Goal: Information Seeking & Learning: Learn about a topic

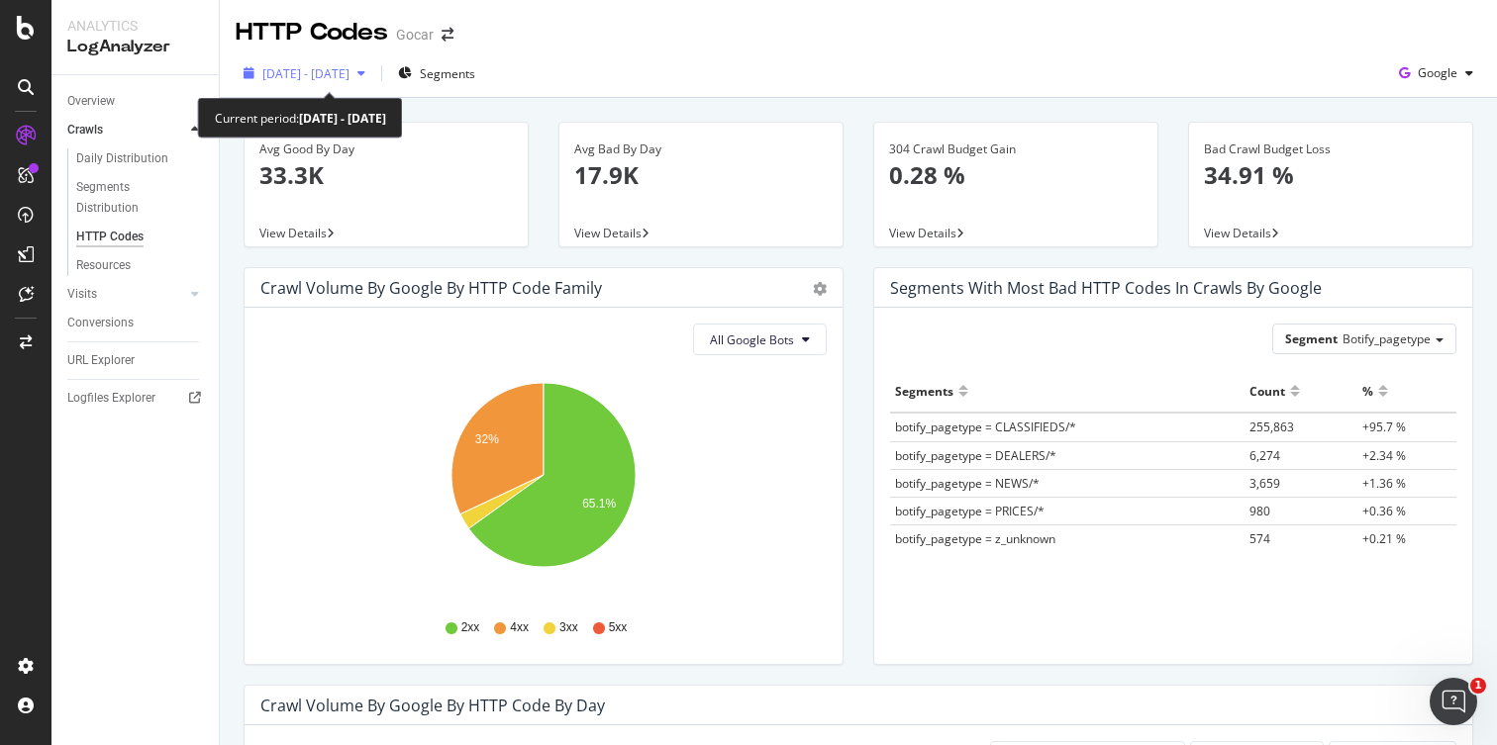
click at [373, 73] on div "button" at bounding box center [361, 73] width 24 height 12
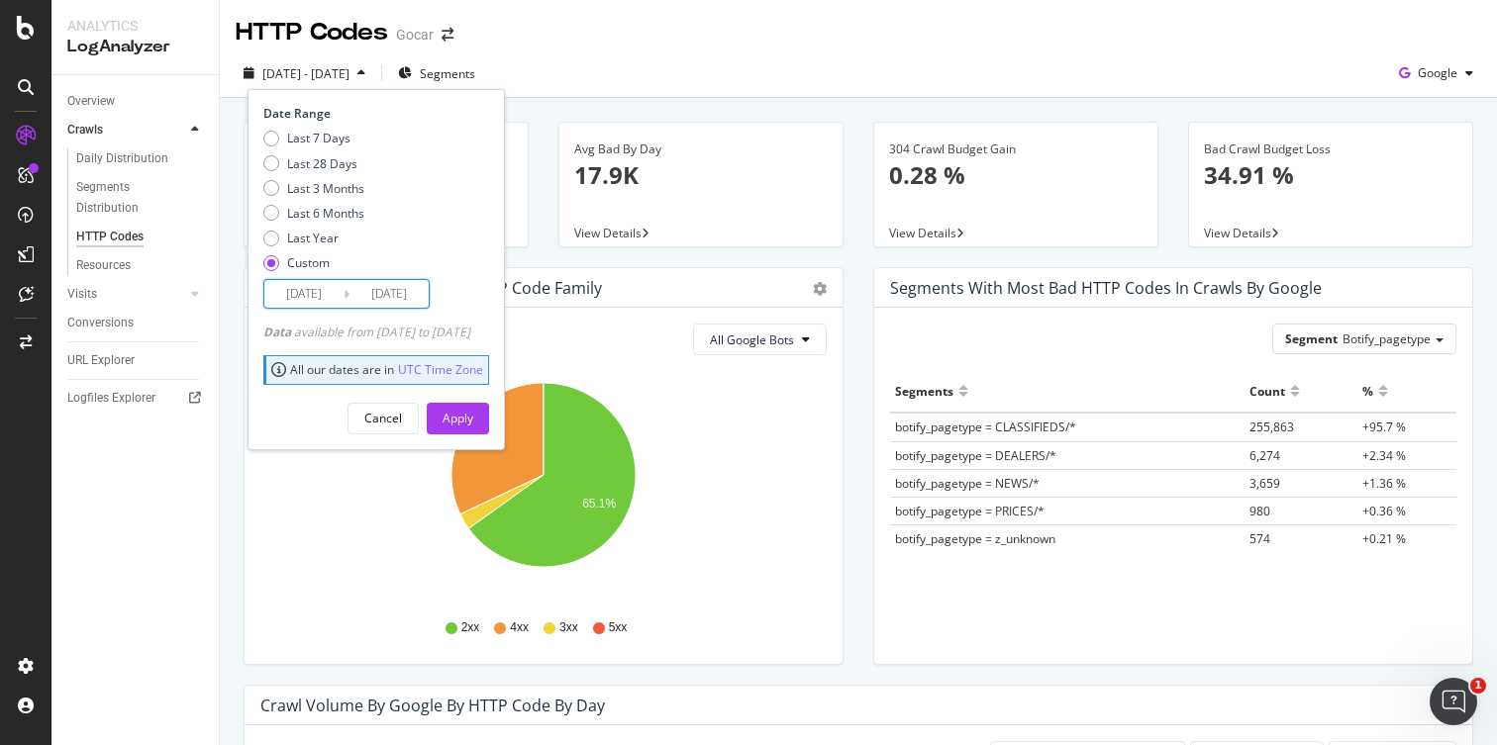
click at [384, 300] on input "[DATE]" at bounding box center [388, 294] width 79 height 28
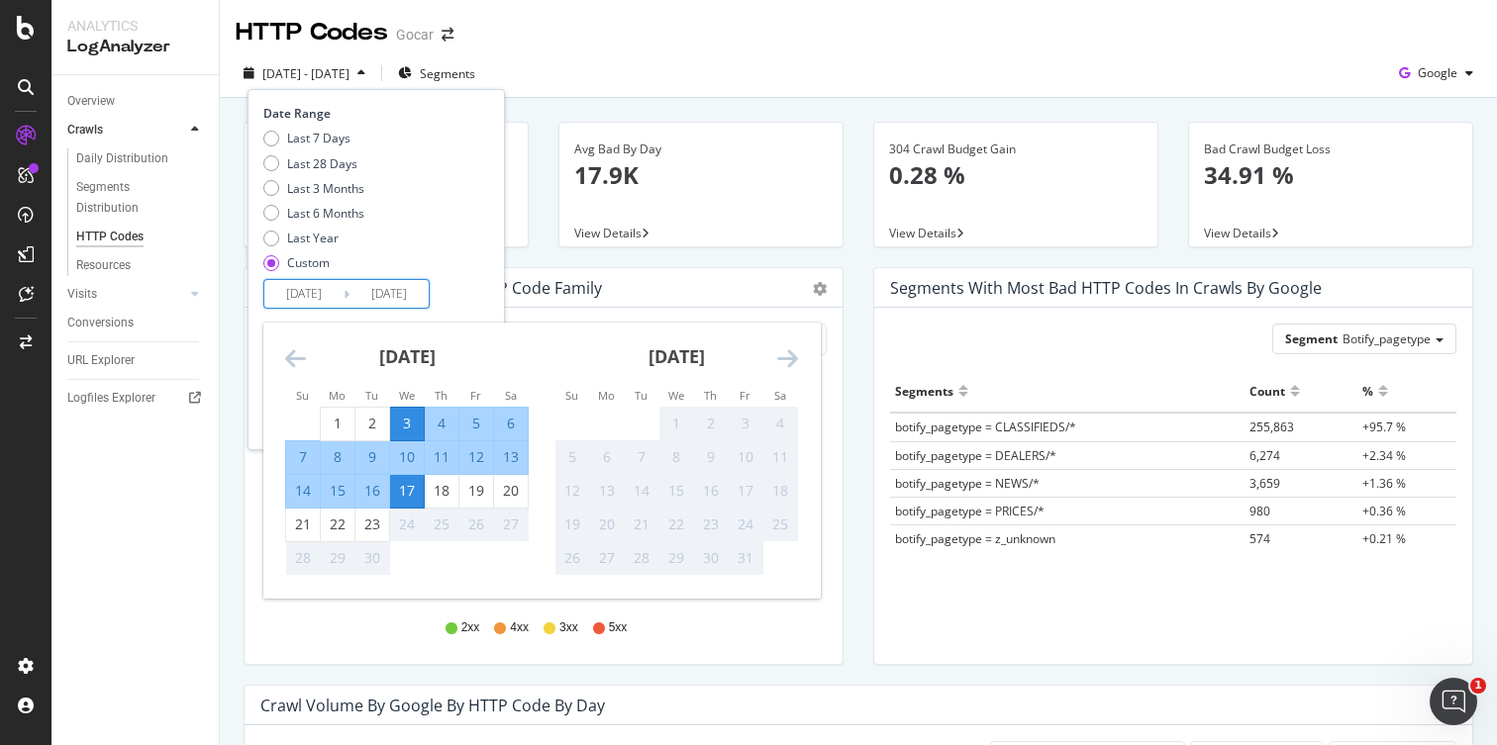
click at [409, 419] on div "3" at bounding box center [407, 424] width 34 height 20
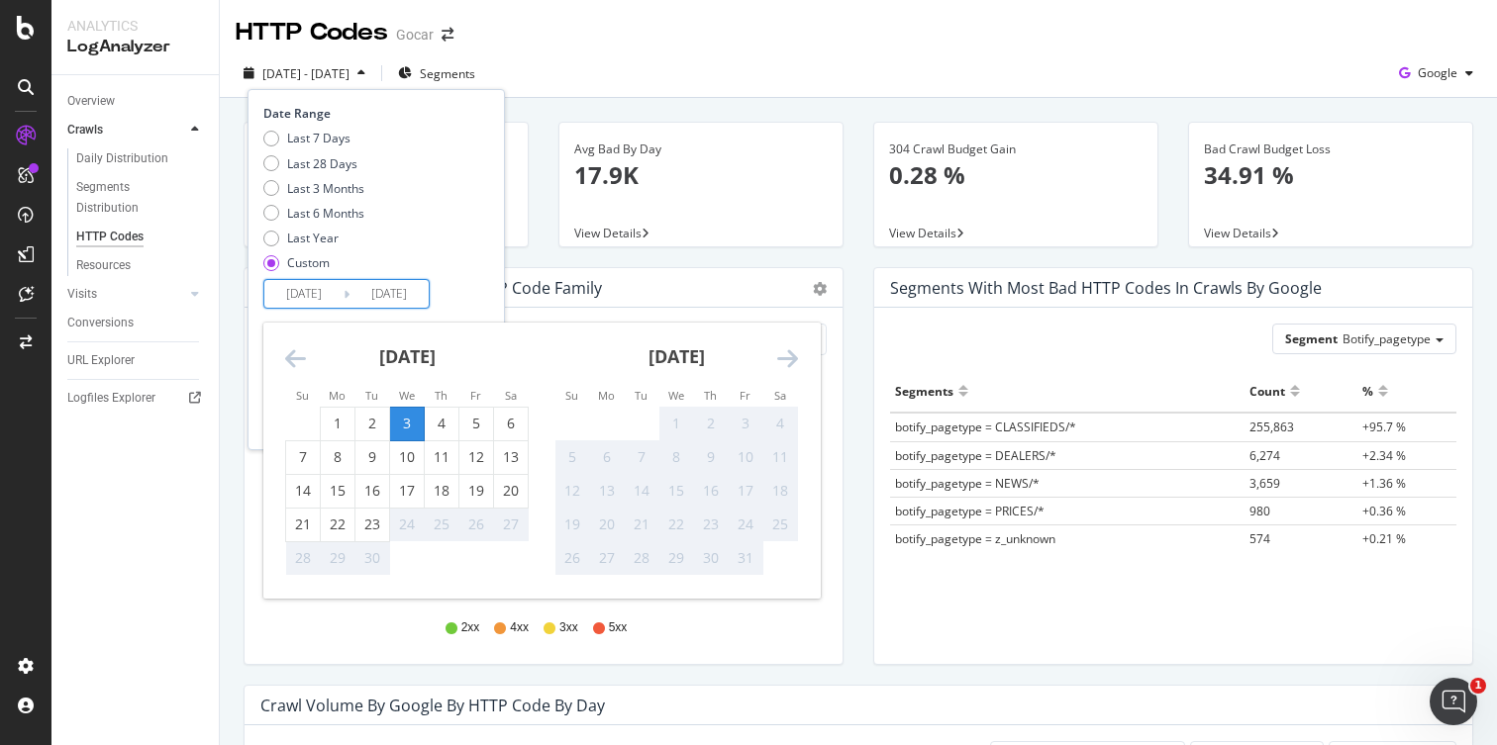
click at [394, 292] on input "[DATE]" at bounding box center [388, 294] width 79 height 28
click at [380, 526] on div "23" at bounding box center [372, 525] width 34 height 20
type input "[DATE]"
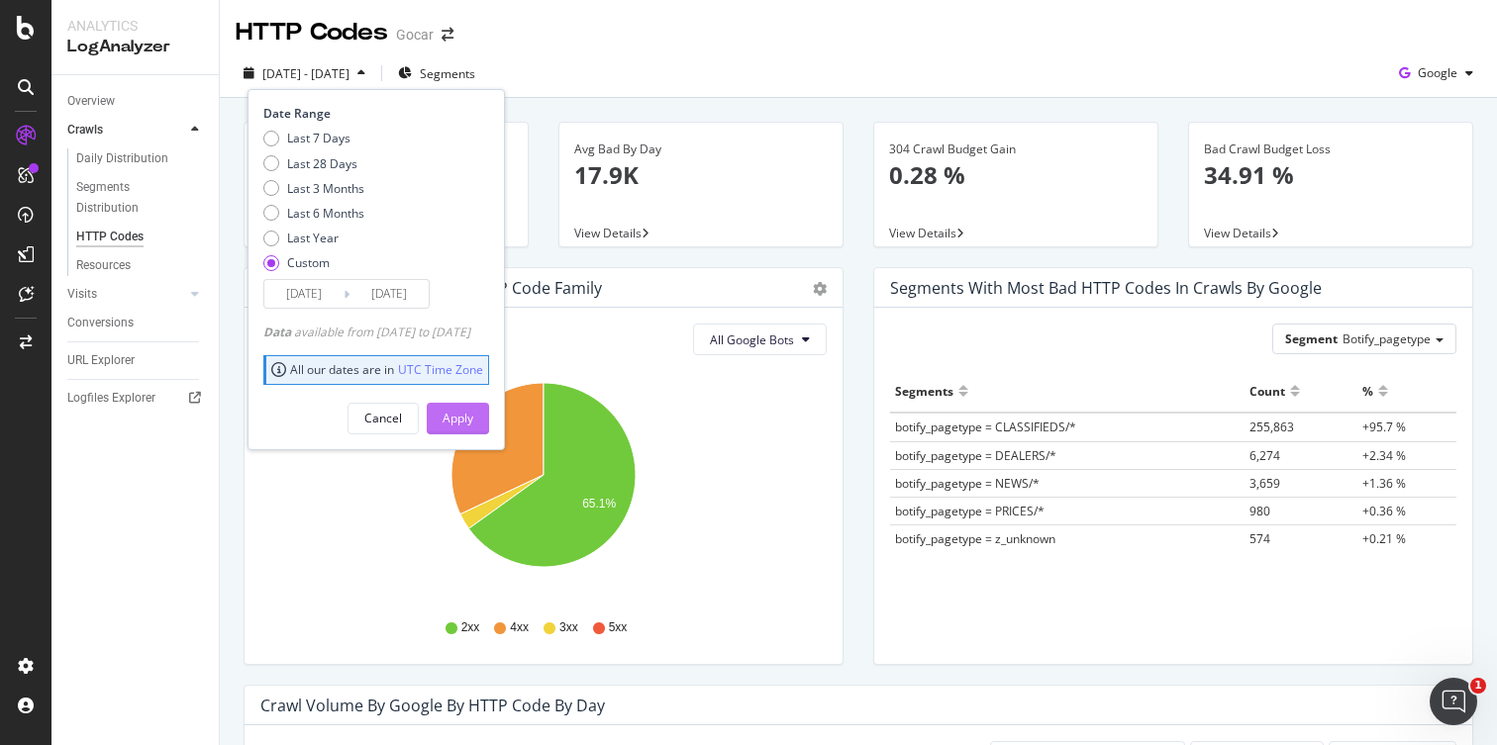
click at [473, 414] on div "Apply" at bounding box center [457, 418] width 31 height 17
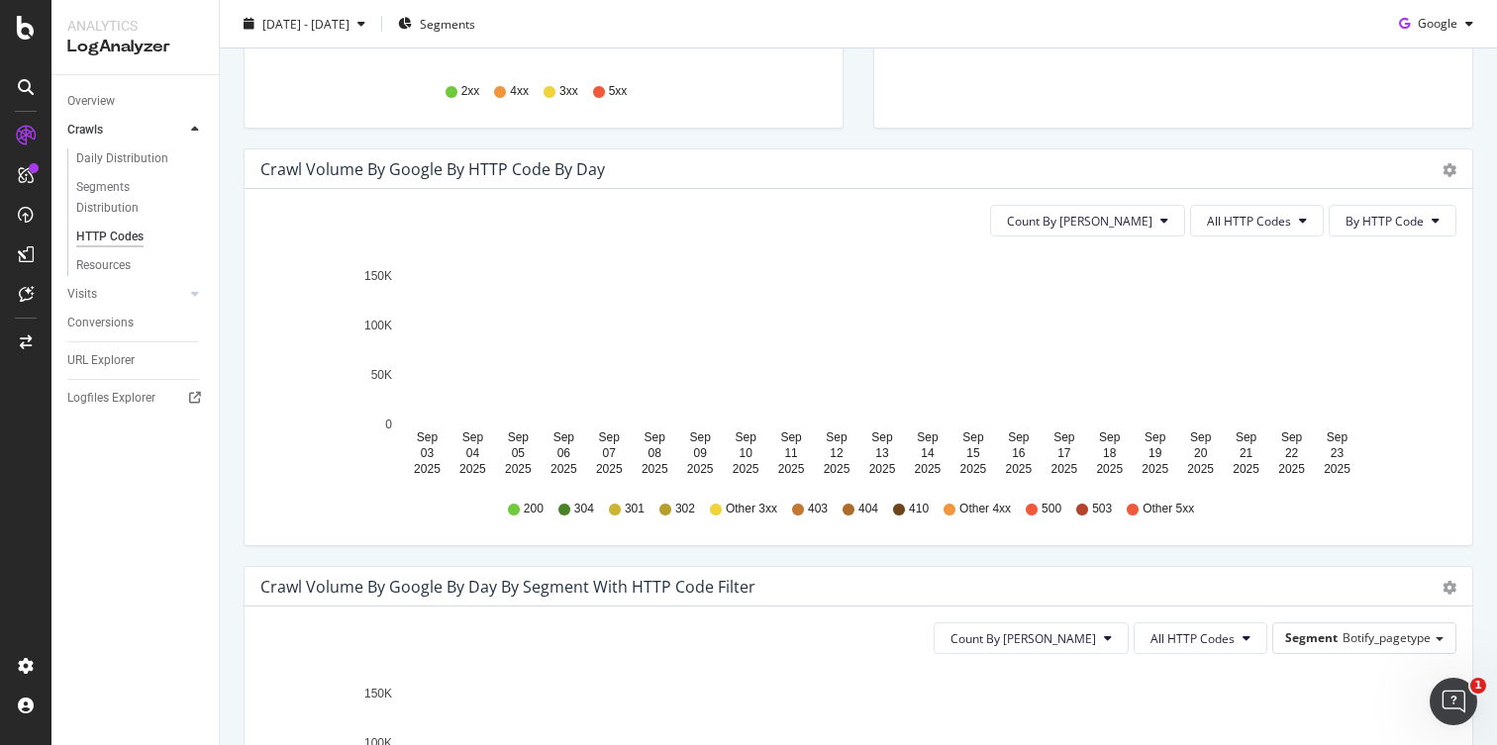
scroll to position [563, 0]
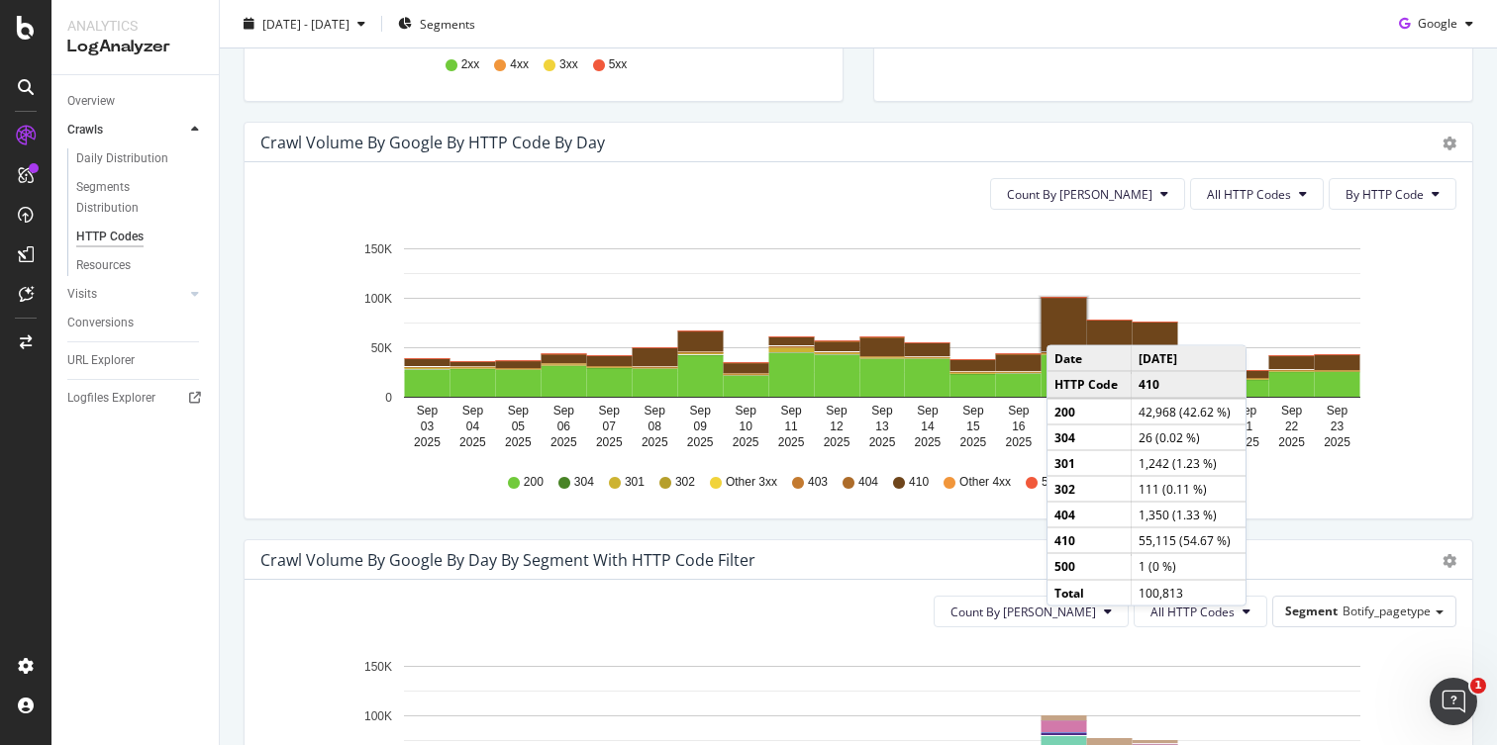
click at [1066, 326] on rect "A chart." at bounding box center [1064, 324] width 46 height 53
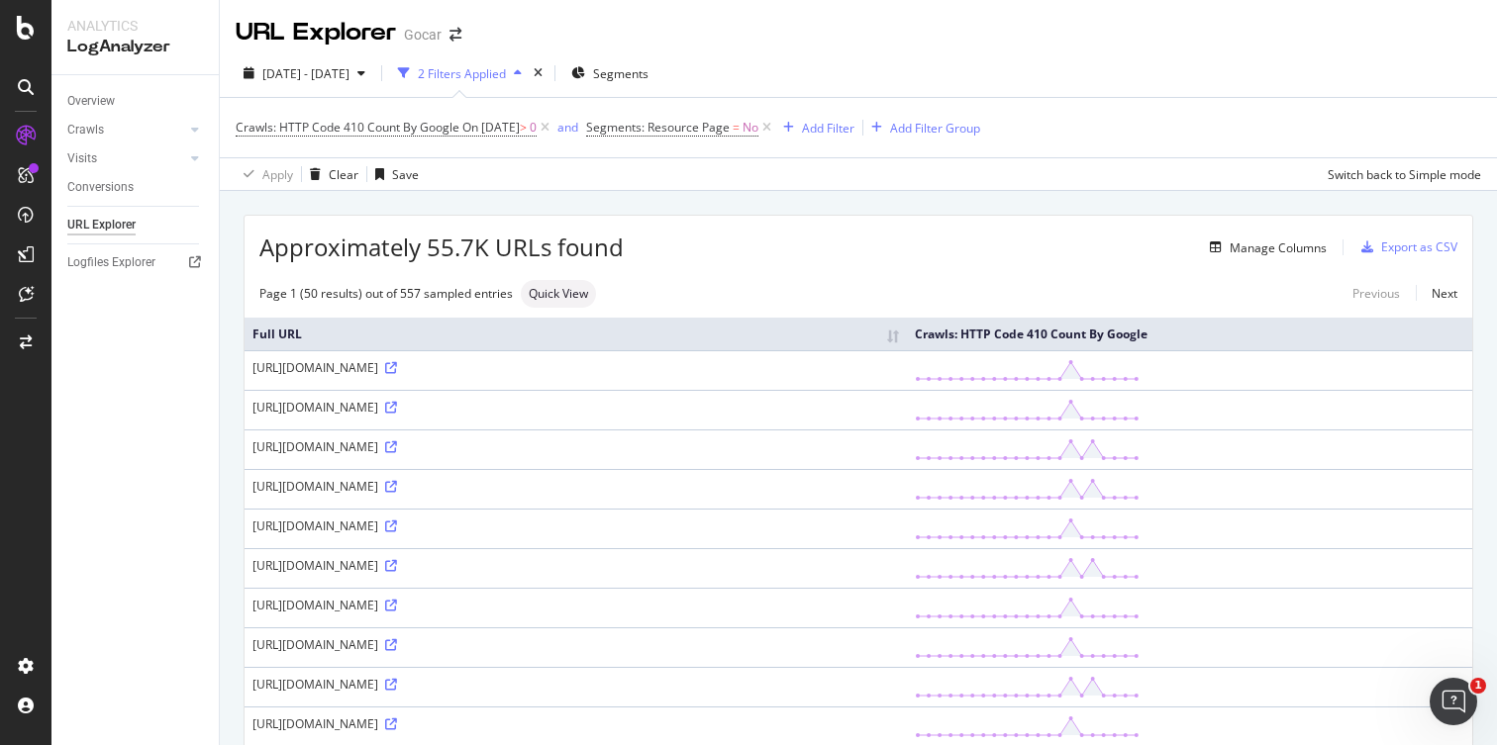
drag, startPoint x: 699, startPoint y: 367, endPoint x: 717, endPoint y: 367, distance: 17.8
click at [717, 367] on div "[URL][DOMAIN_NAME]" at bounding box center [575, 367] width 646 height 17
copy div "/id/"
click at [851, 127] on div "Add Filter" at bounding box center [828, 128] width 52 height 17
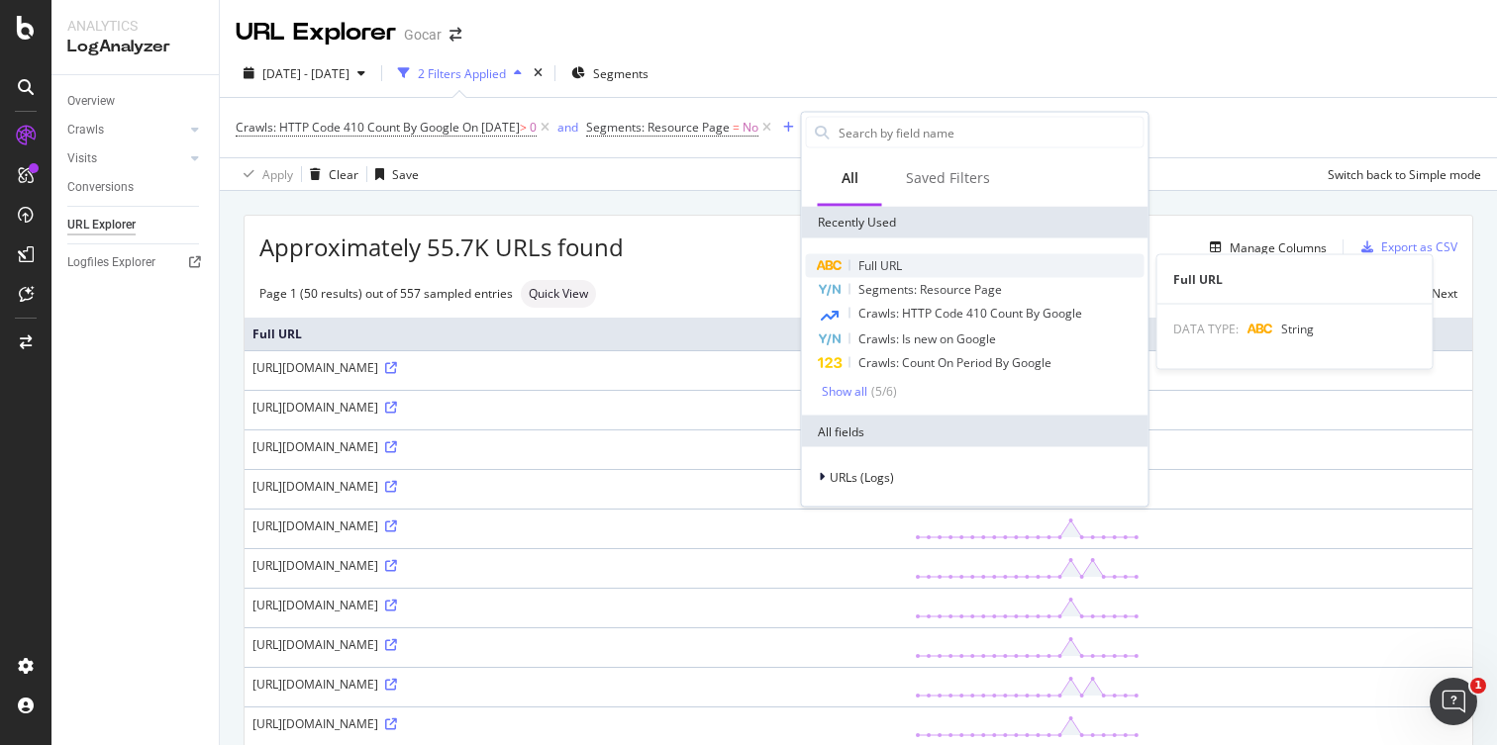
click at [858, 269] on span "Full URL" at bounding box center [880, 265] width 44 height 17
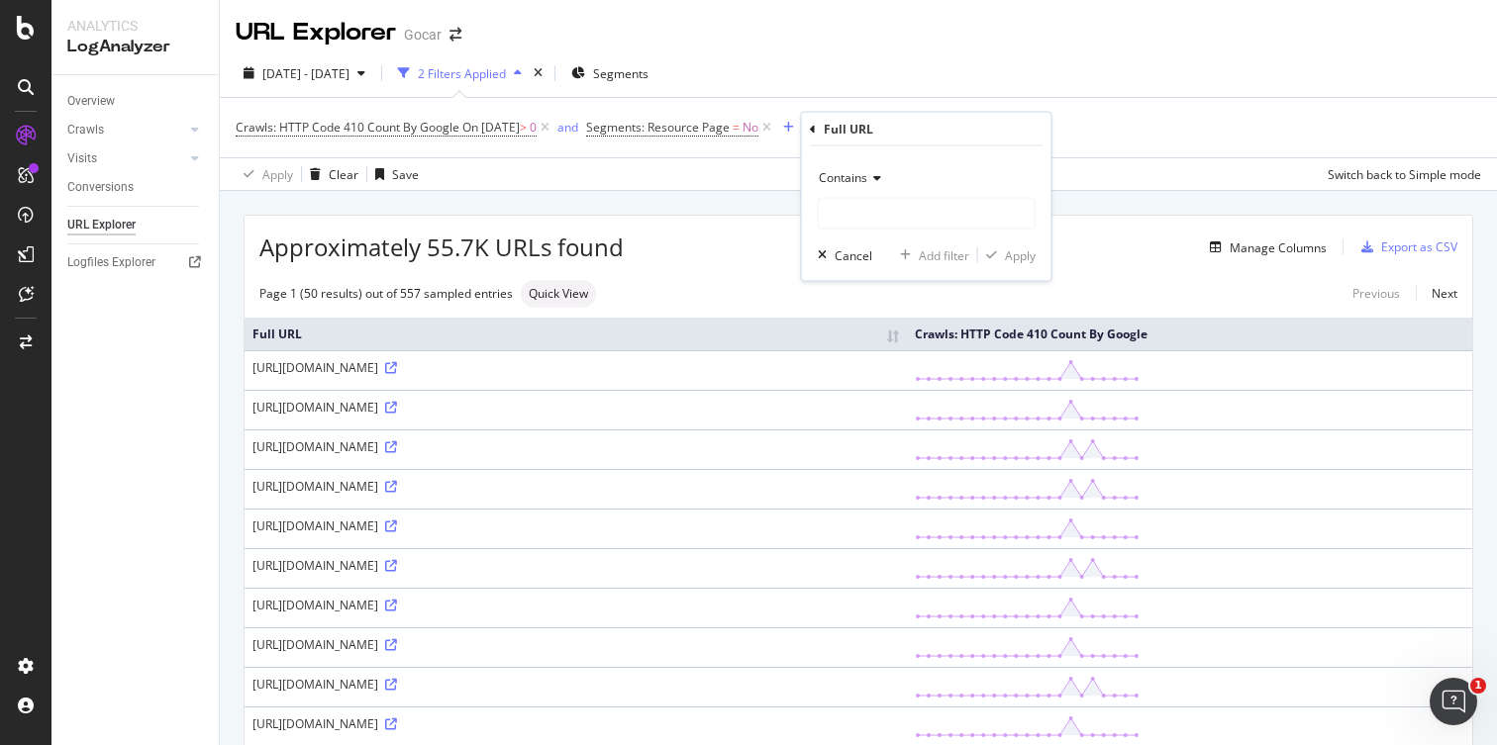
click at [867, 173] on icon at bounding box center [874, 178] width 14 height 12
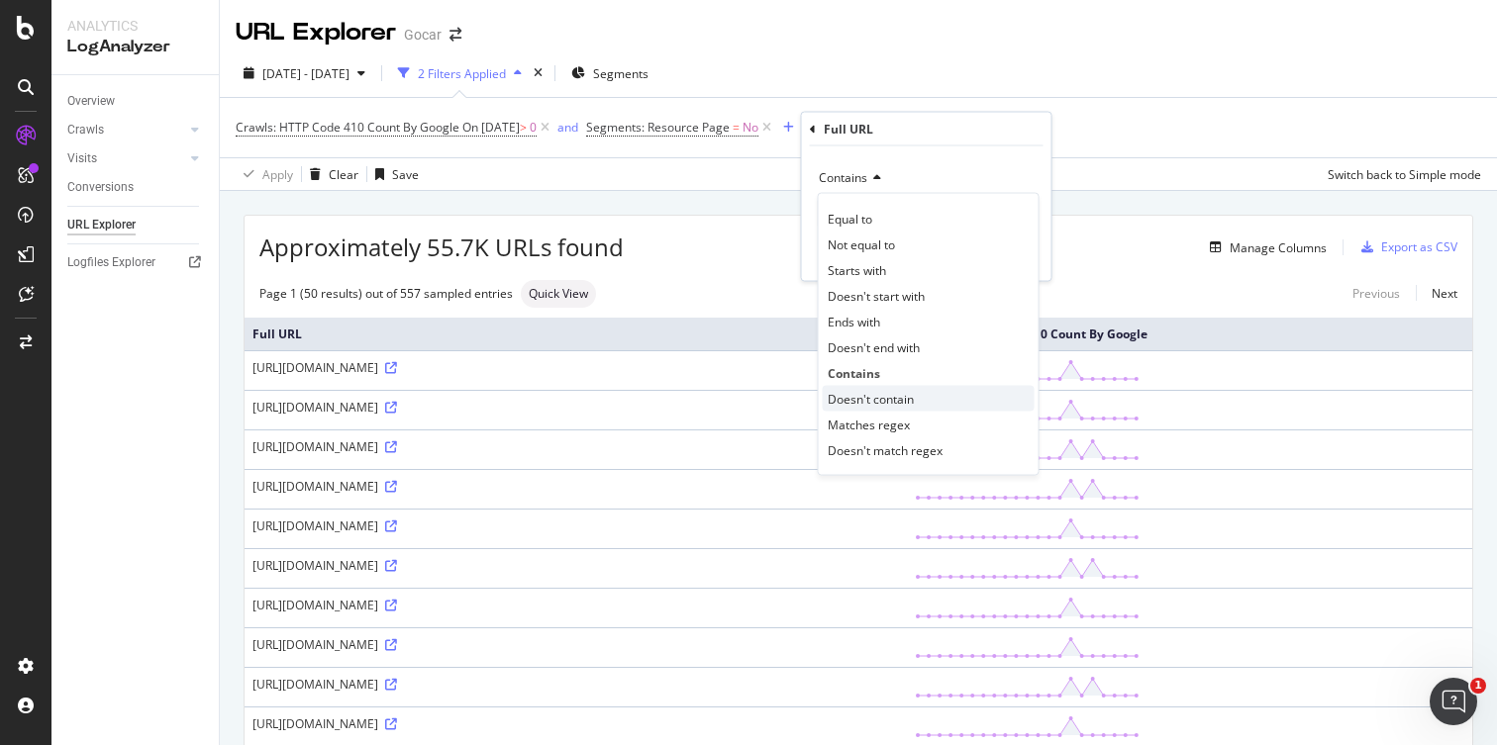
click at [861, 395] on span "Doesn't contain" at bounding box center [870, 398] width 86 height 17
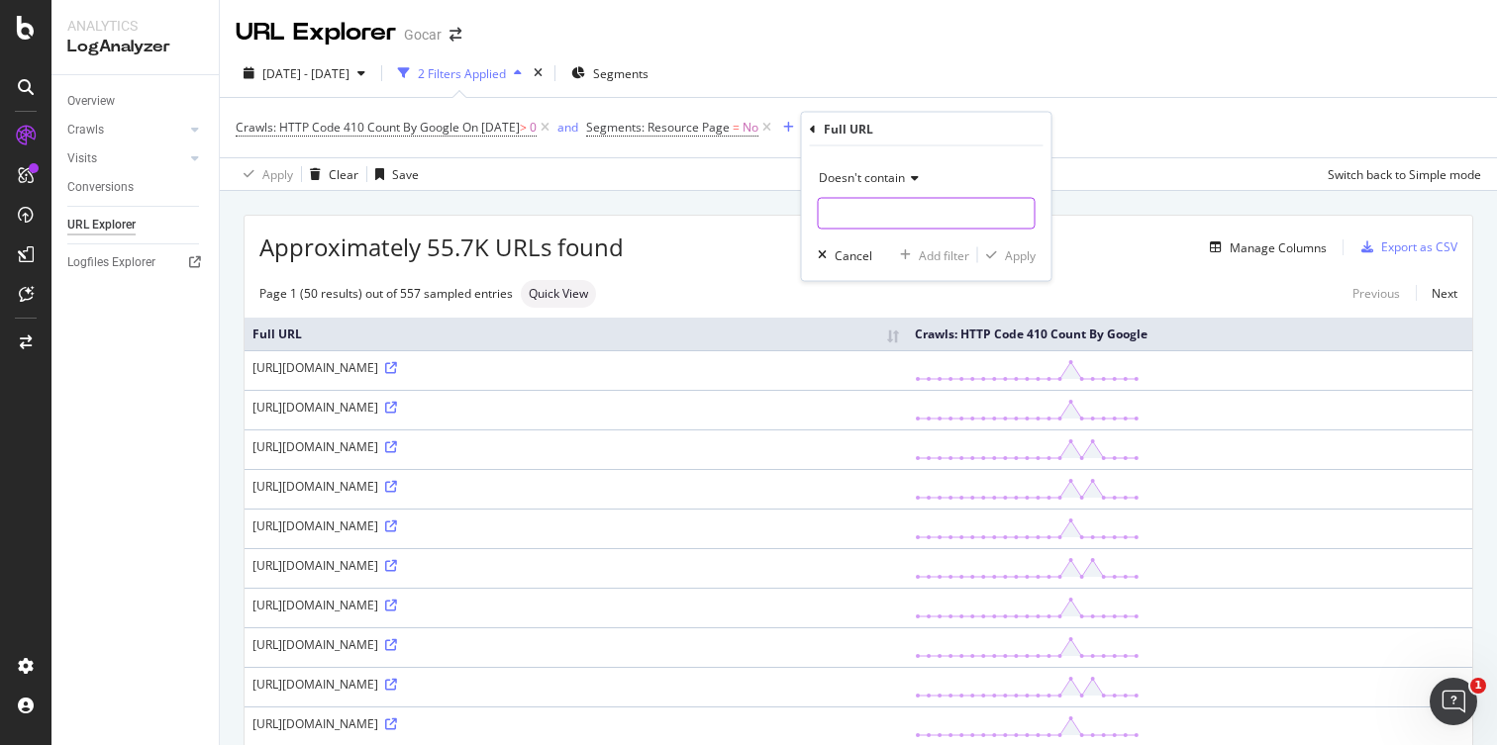
click at [863, 207] on input "text" at bounding box center [927, 214] width 216 height 32
paste input "/id/"
type input "/id/"
click at [1020, 257] on div "Apply" at bounding box center [1020, 254] width 31 height 17
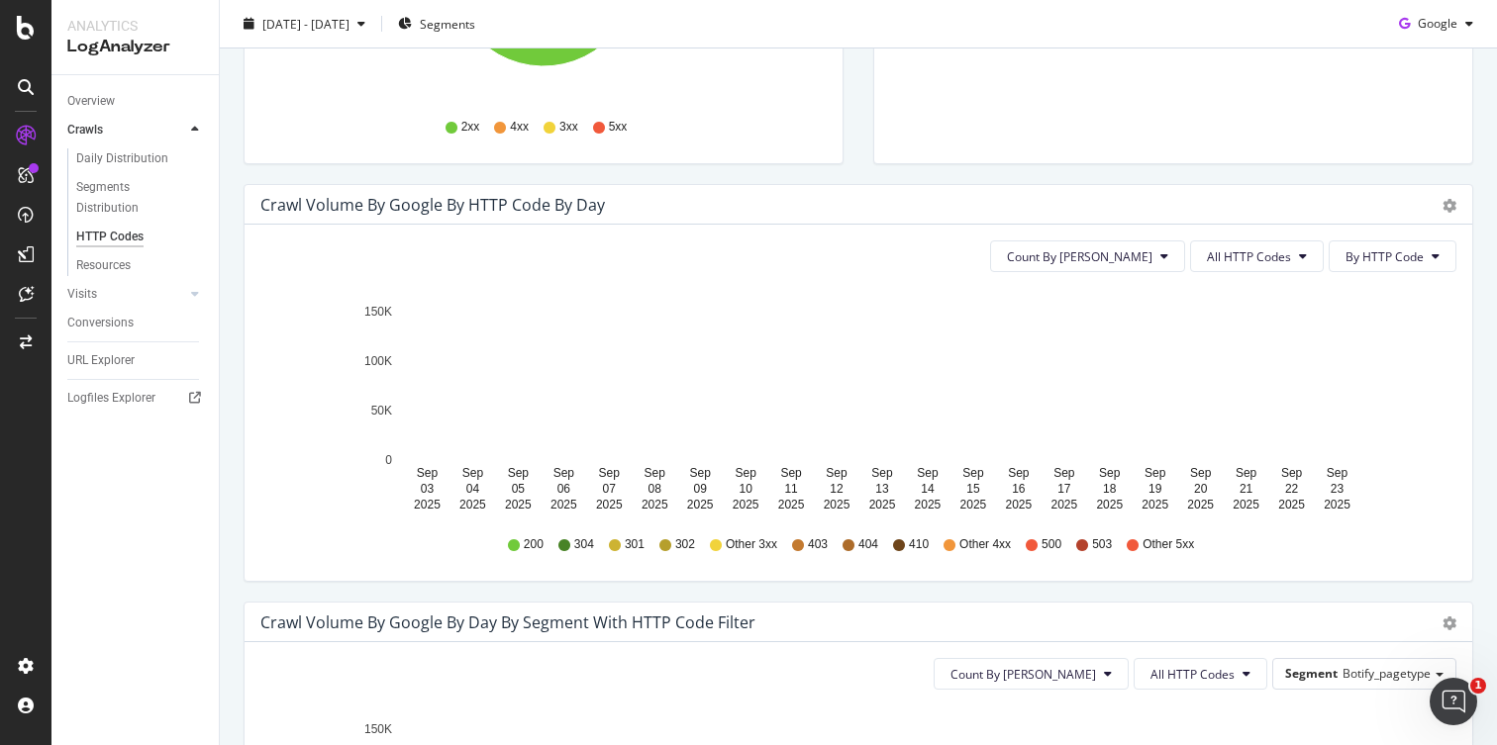
scroll to position [527, 0]
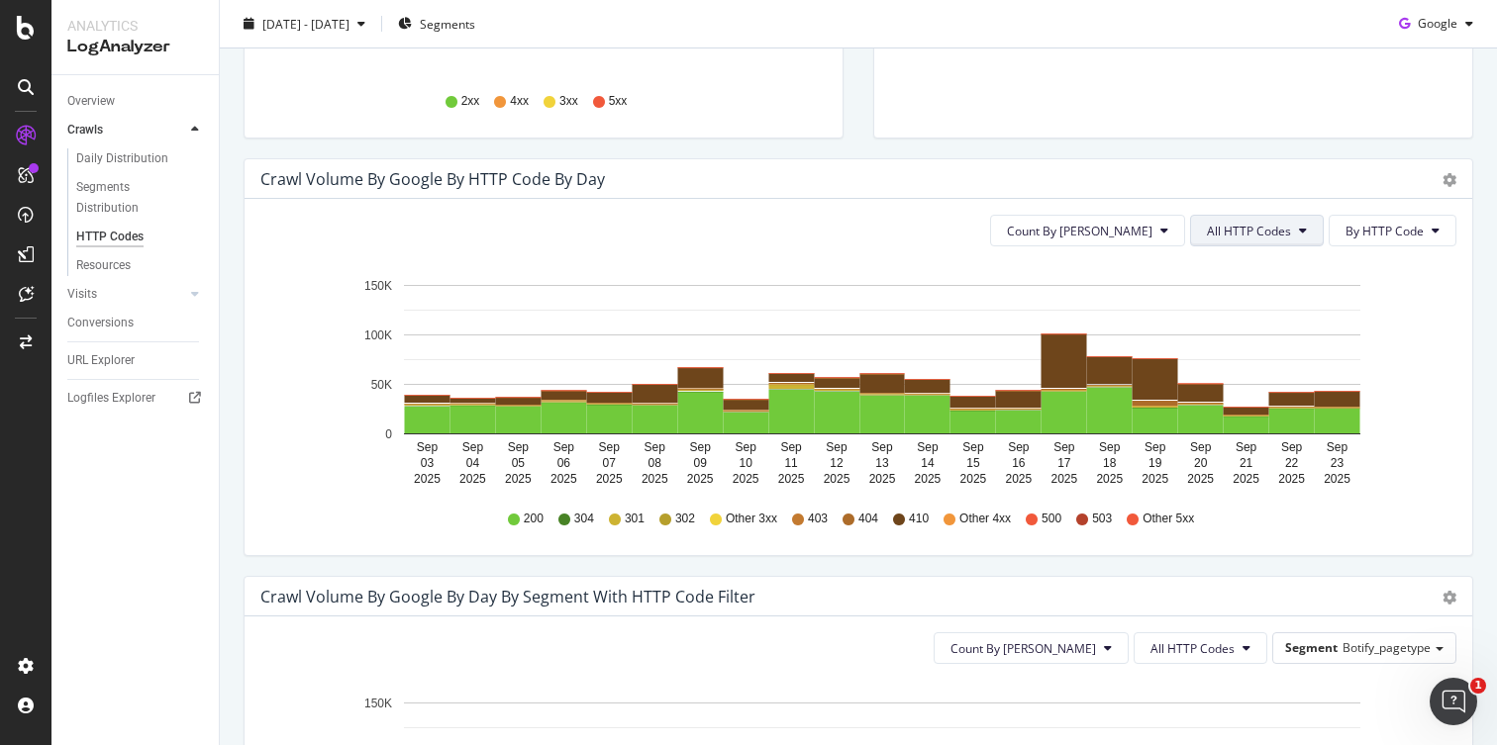
click at [1244, 230] on span "All HTTP Codes" at bounding box center [1249, 231] width 84 height 17
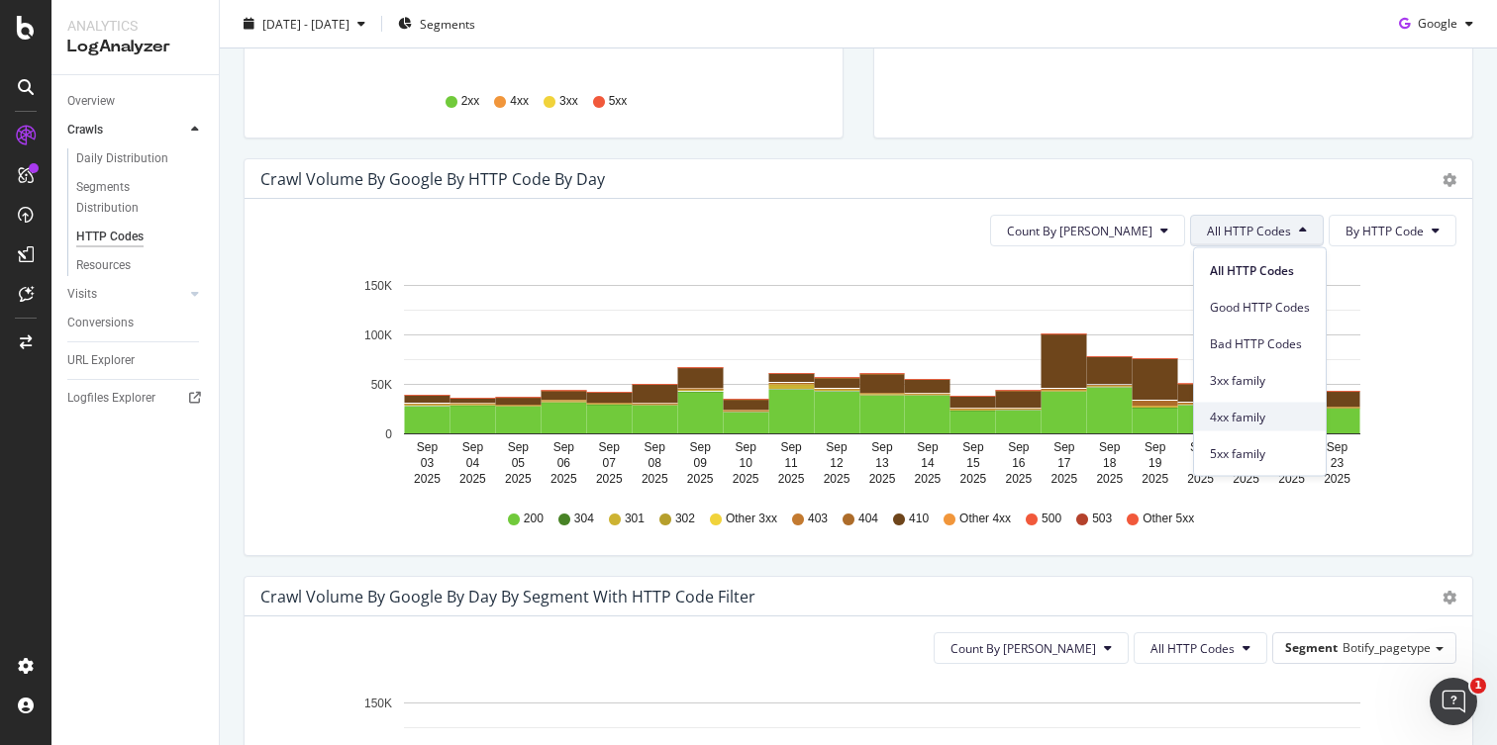
click at [1238, 419] on span "4xx family" at bounding box center [1260, 417] width 100 height 18
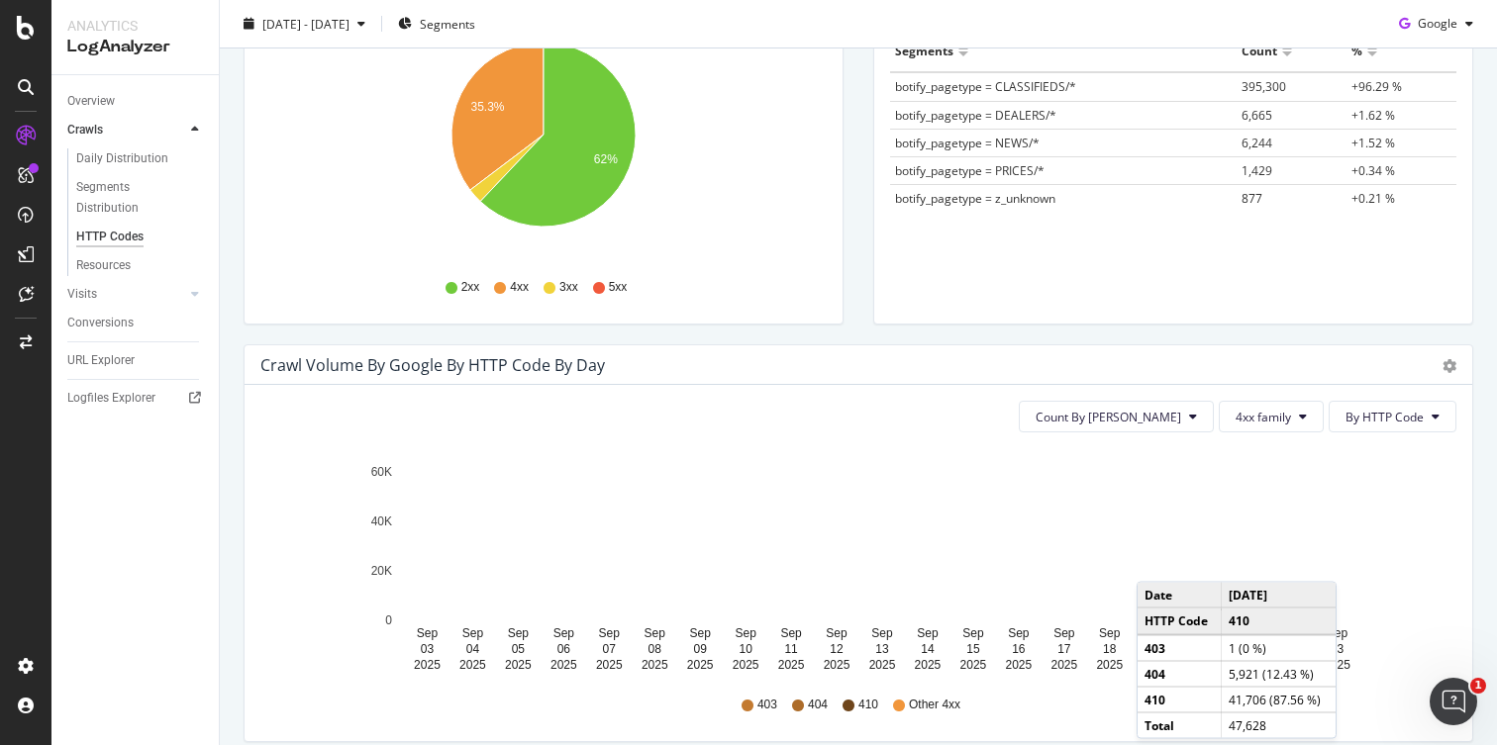
scroll to position [339, 0]
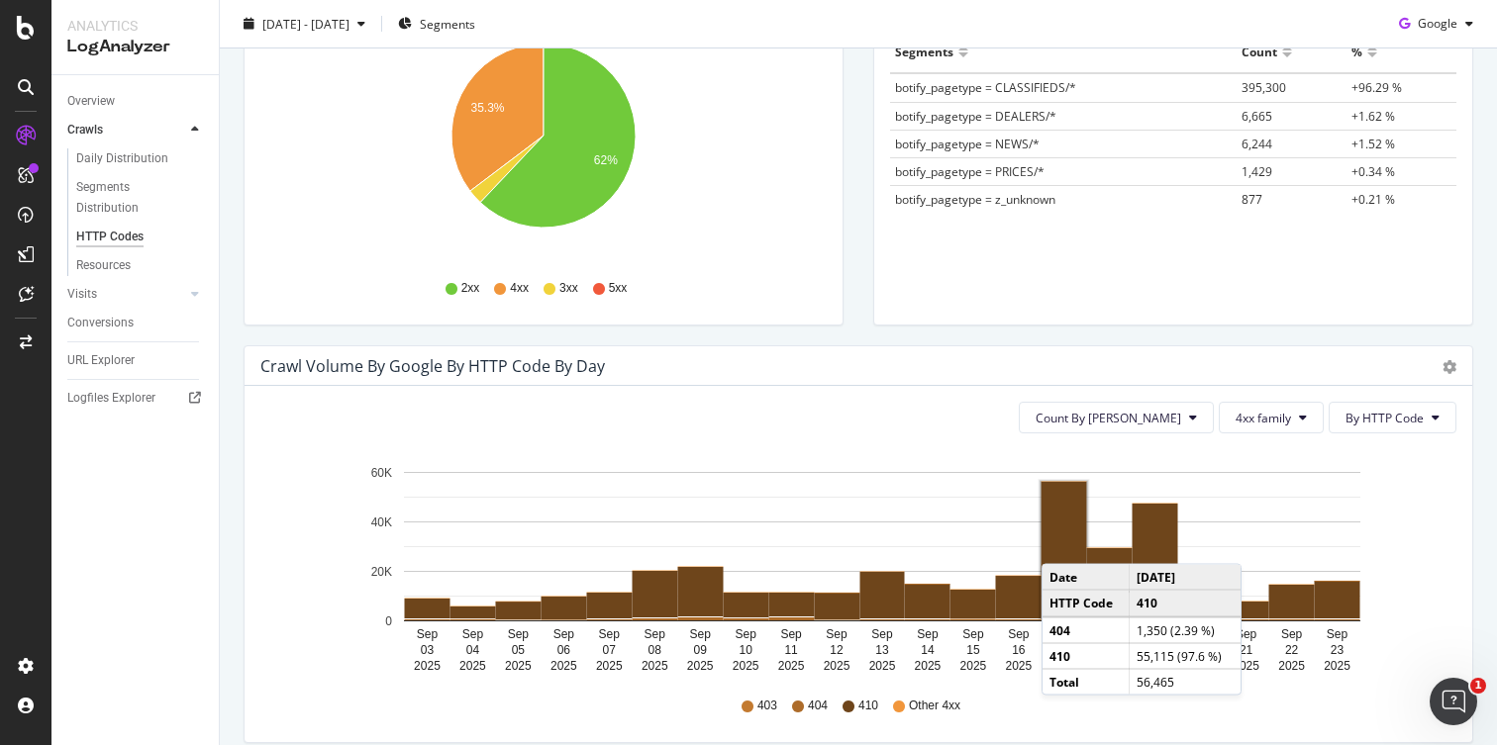
click at [1061, 544] on rect "A chart." at bounding box center [1064, 550] width 46 height 136
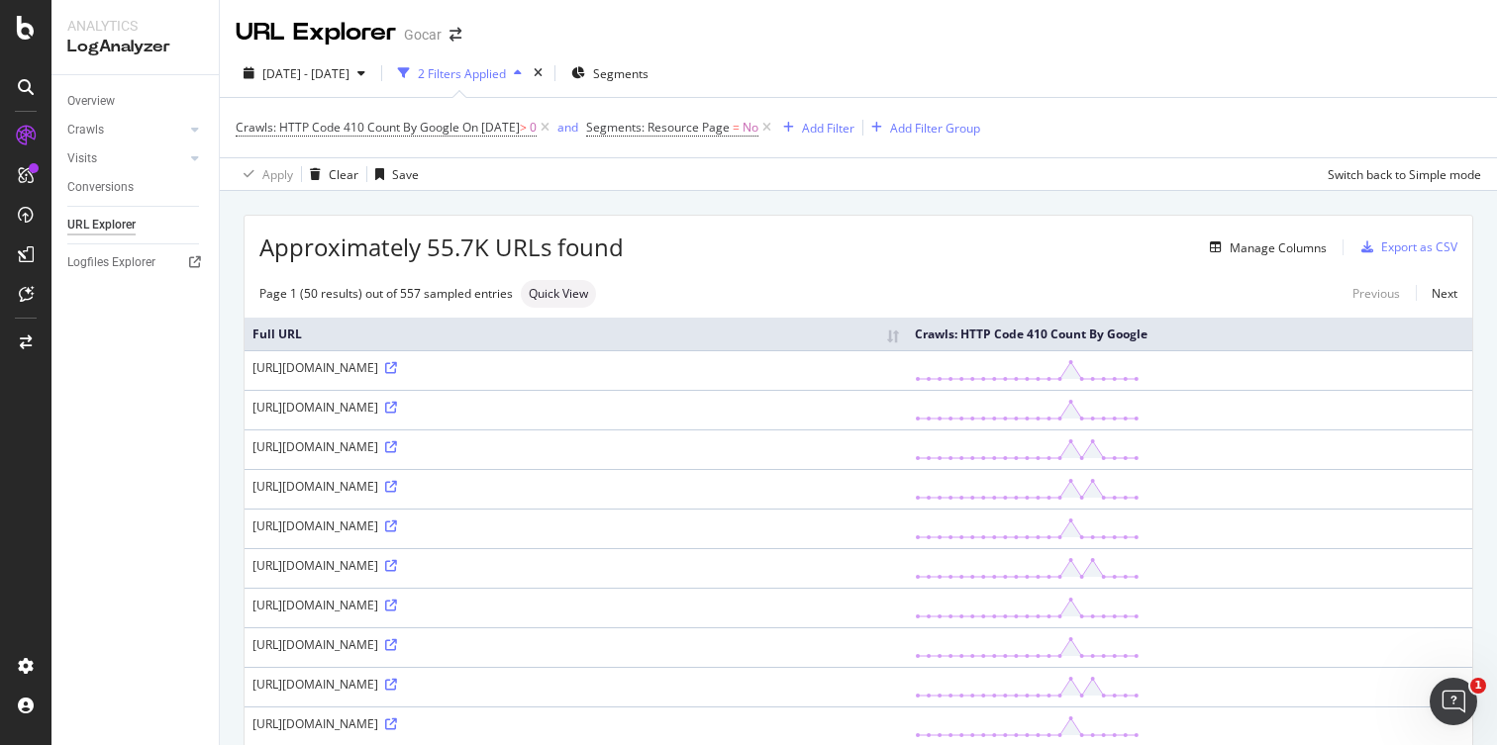
click at [739, 369] on div "[URL][DOMAIN_NAME]" at bounding box center [575, 367] width 646 height 17
click at [891, 443] on div "[URL][DOMAIN_NAME]" at bounding box center [575, 446] width 646 height 17
click at [397, 444] on icon at bounding box center [391, 447] width 12 height 12
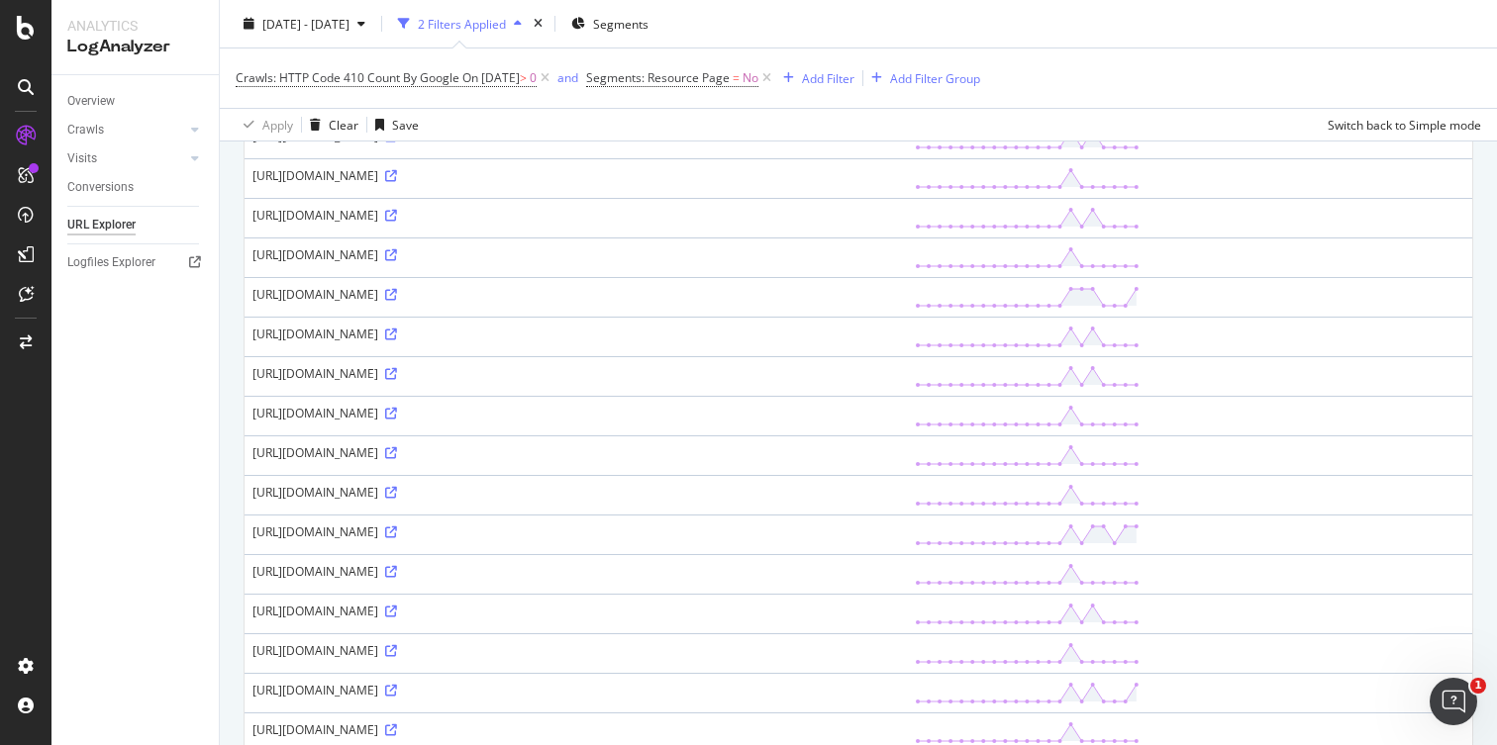
scroll to position [1678, 0]
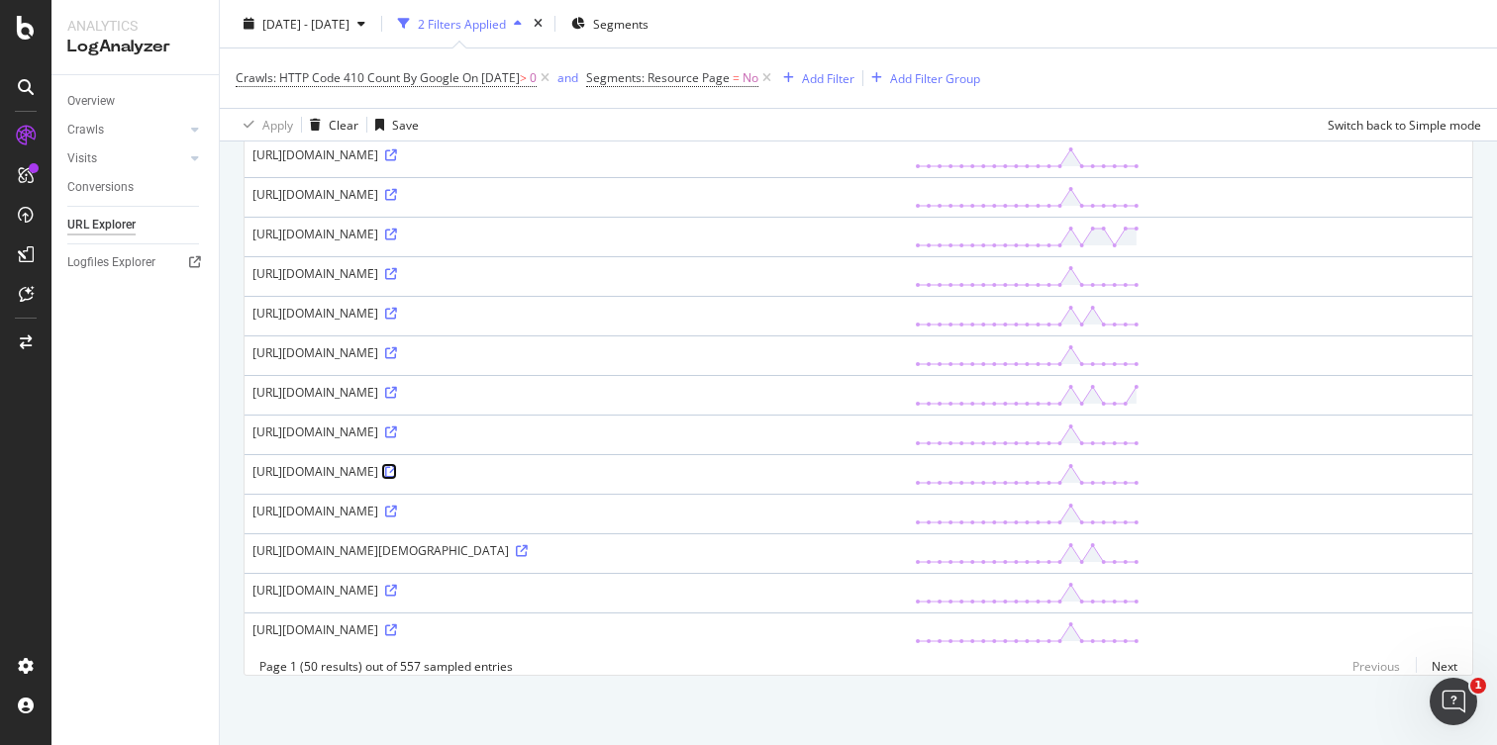
click at [397, 466] on icon at bounding box center [391, 472] width 12 height 12
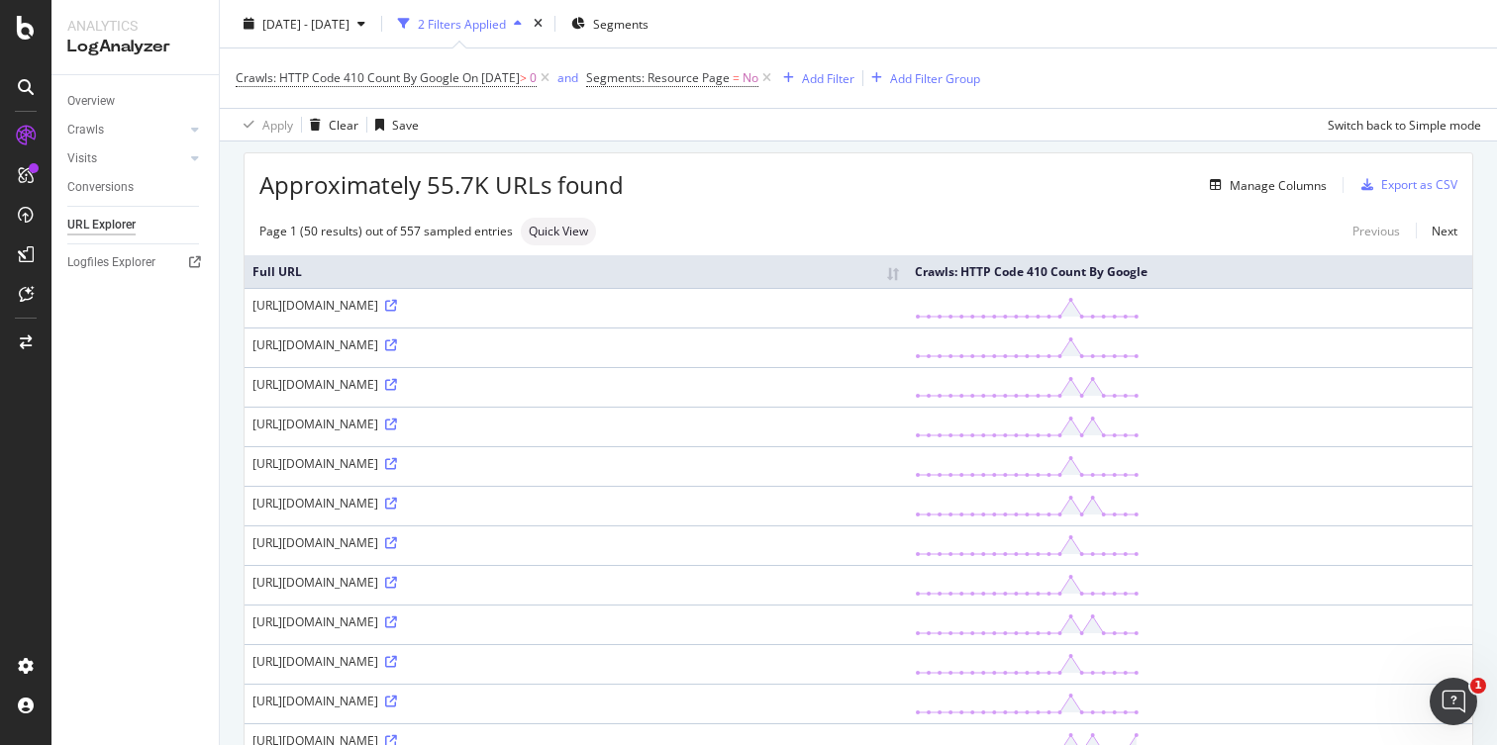
scroll to position [0, 0]
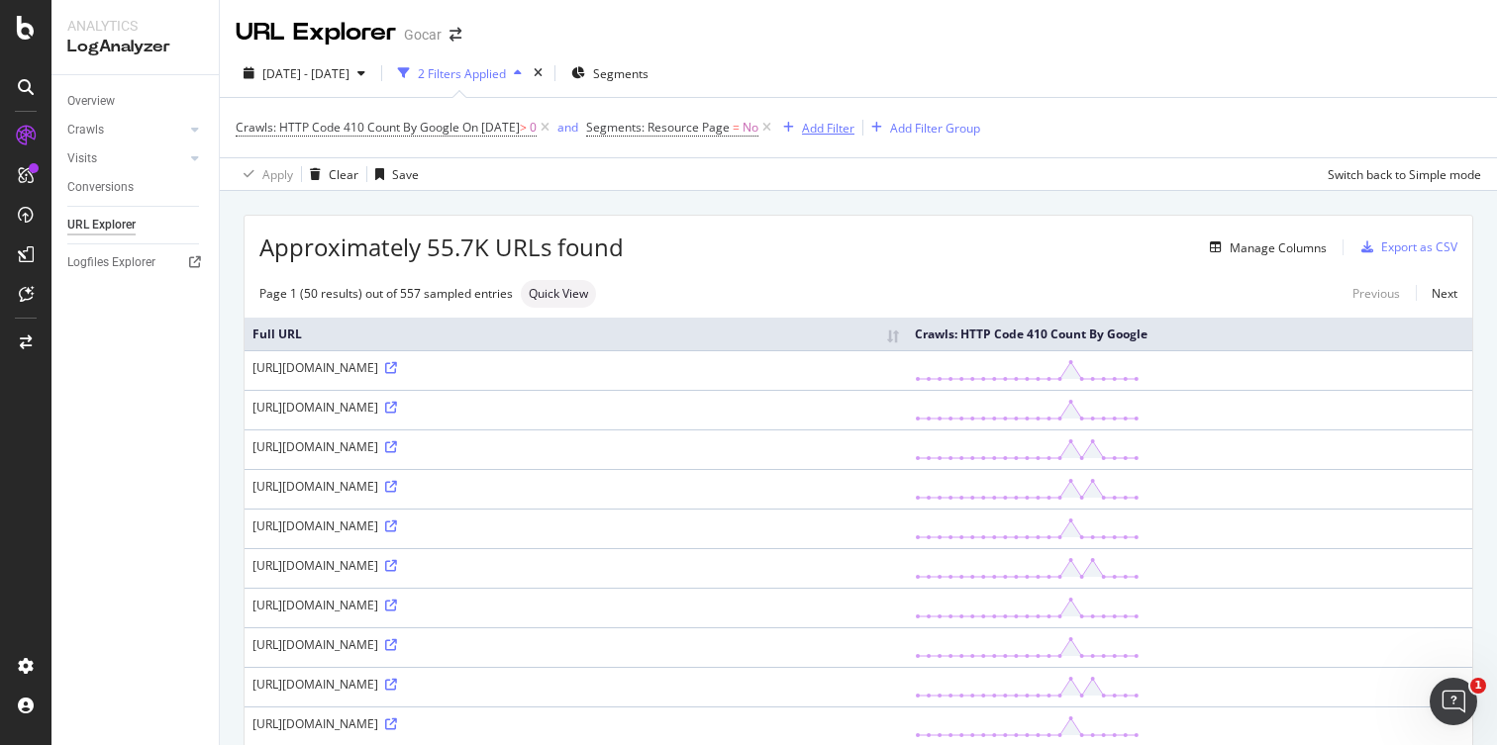
click at [853, 124] on div "Add Filter" at bounding box center [828, 128] width 52 height 17
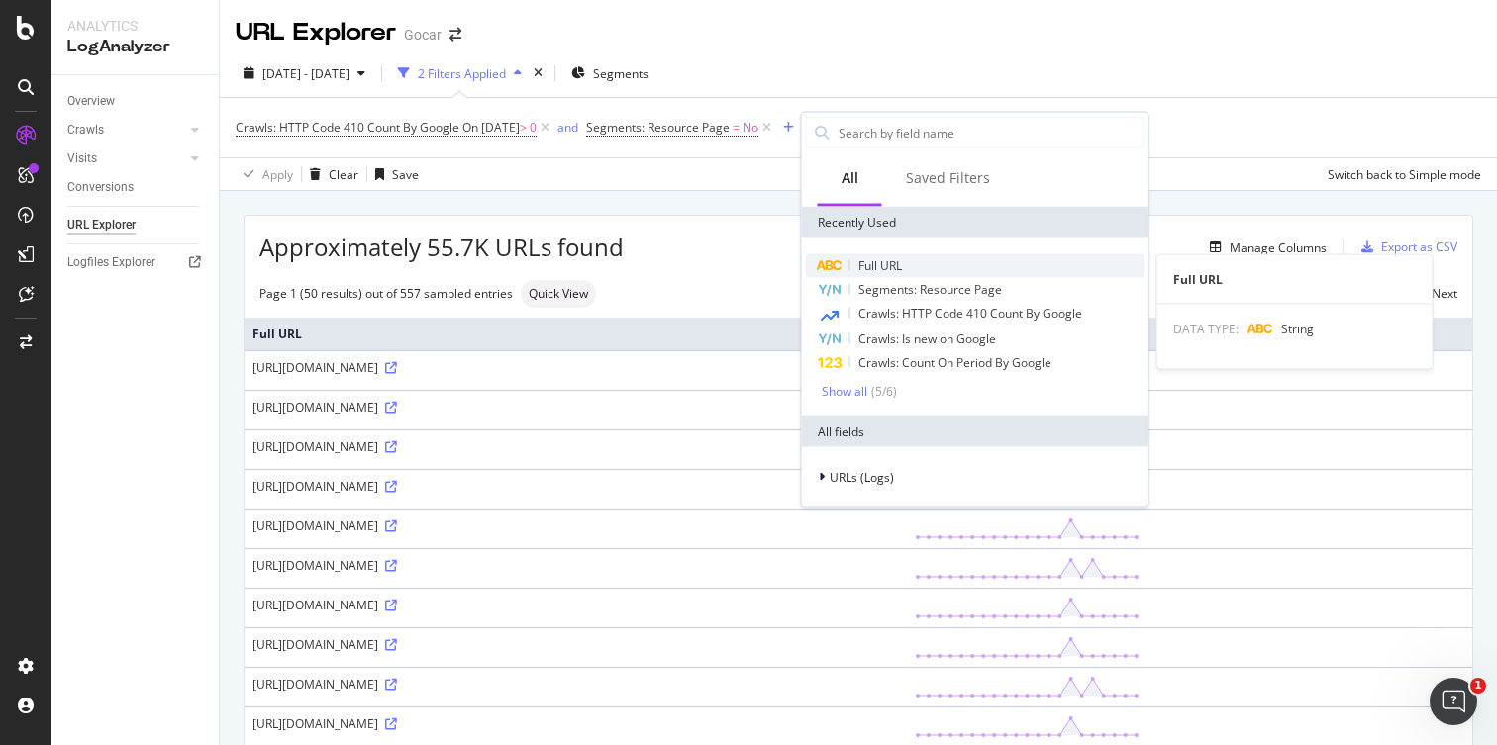
click at [882, 263] on span "Full URL" at bounding box center [880, 265] width 44 height 17
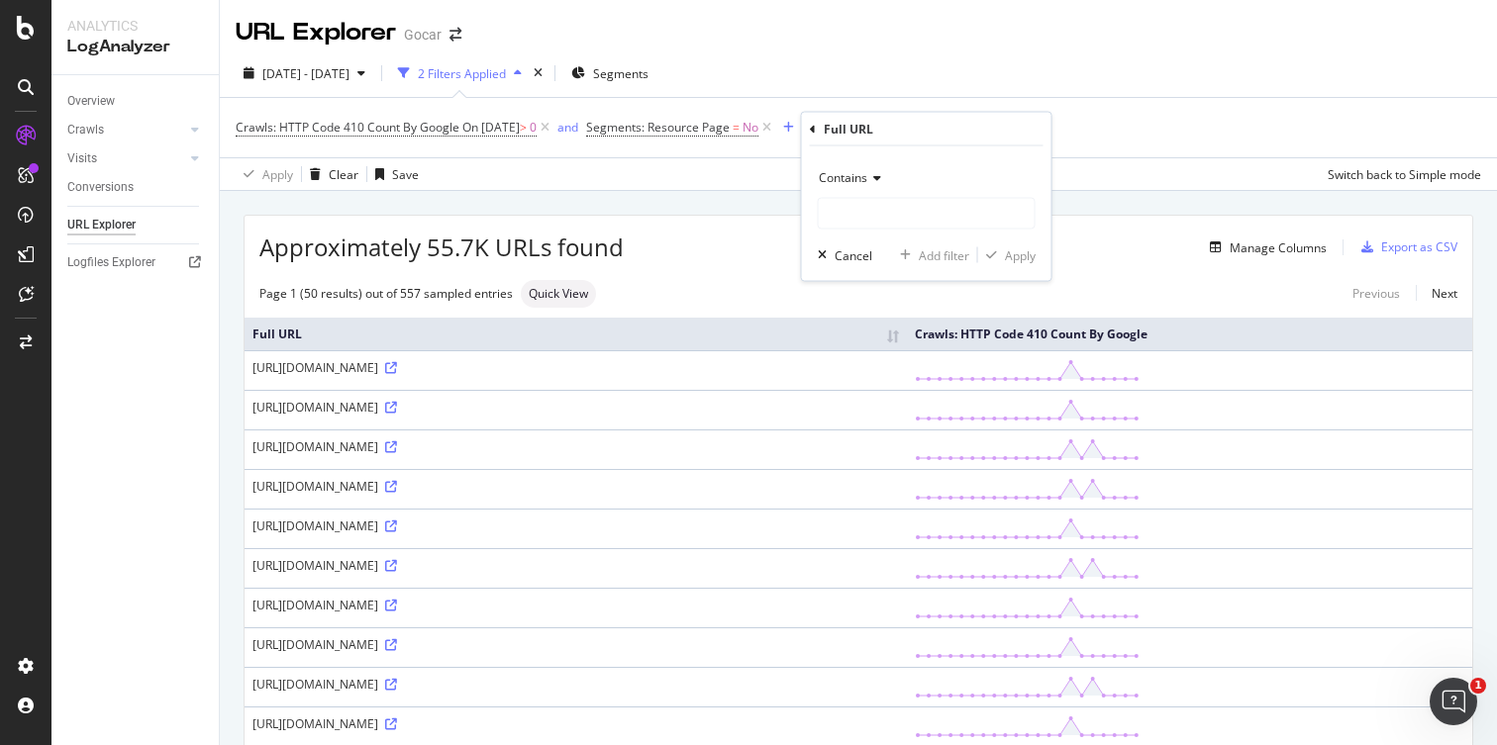
click at [873, 189] on div "Contains" at bounding box center [927, 178] width 218 height 32
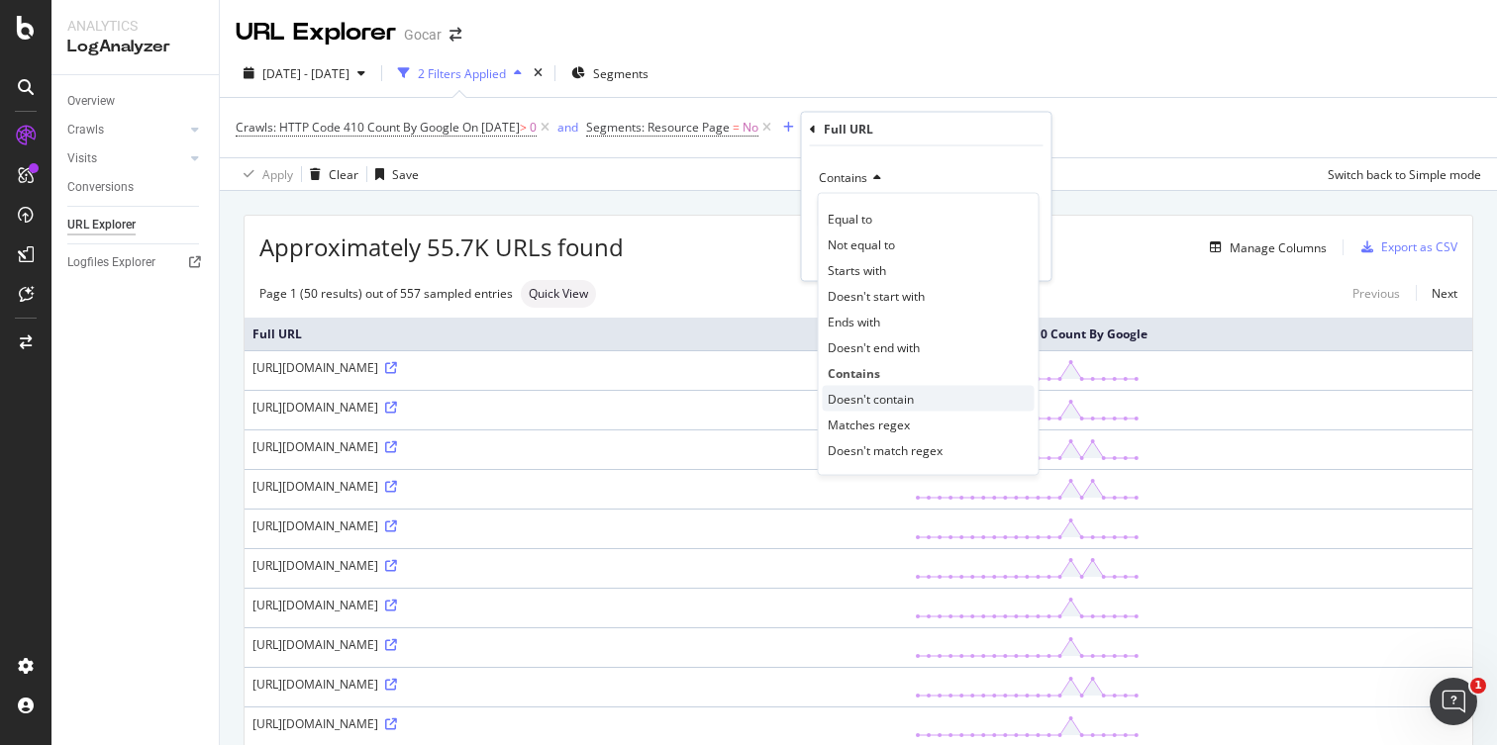
click at [885, 394] on span "Doesn't contain" at bounding box center [870, 398] width 86 height 17
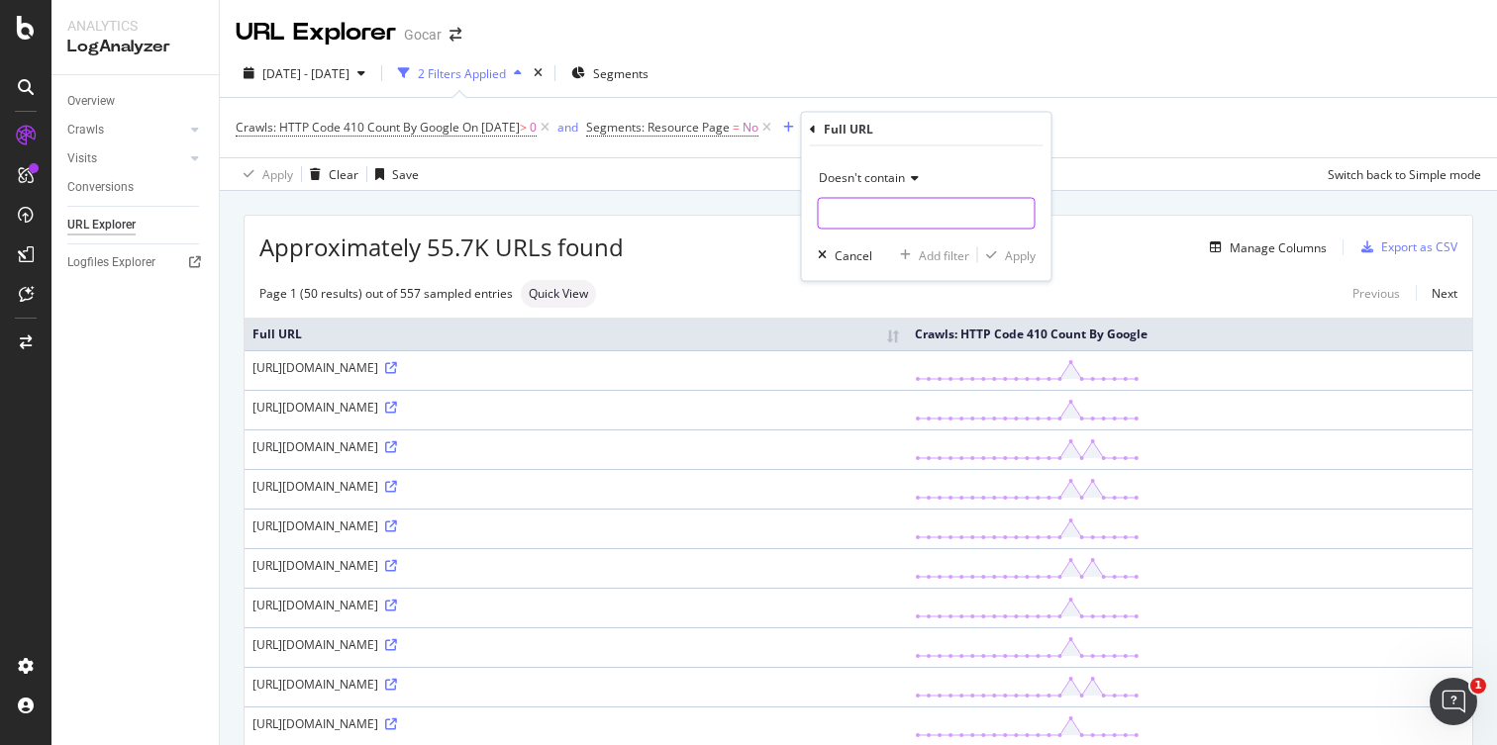
click at [847, 212] on input "text" at bounding box center [927, 214] width 216 height 32
type input "/en/"
click at [1020, 253] on div "Apply" at bounding box center [1020, 254] width 31 height 17
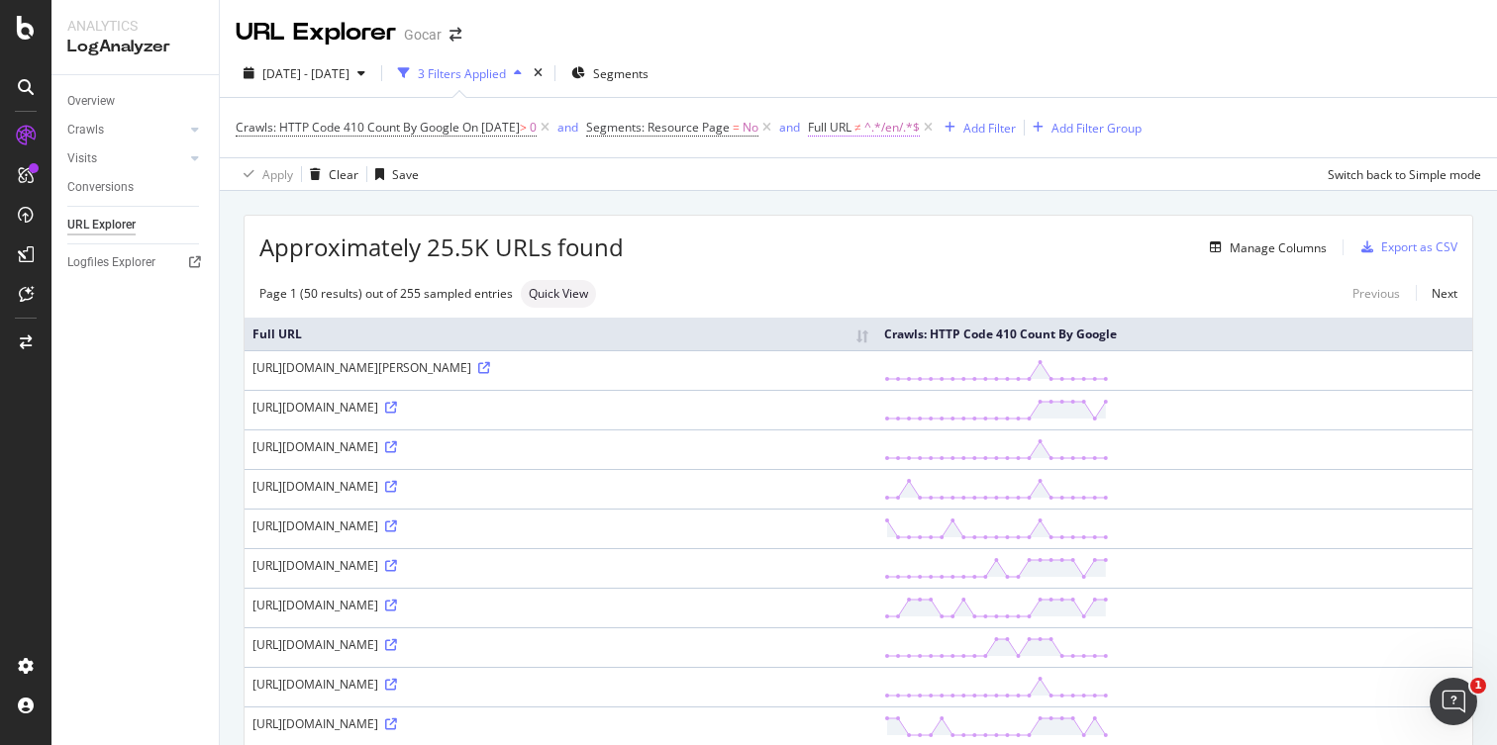
click at [904, 125] on span "^.*/en/.*$" at bounding box center [891, 128] width 55 height 28
click at [397, 533] on icon at bounding box center [391, 527] width 12 height 12
click at [936, 128] on icon at bounding box center [928, 128] width 17 height 20
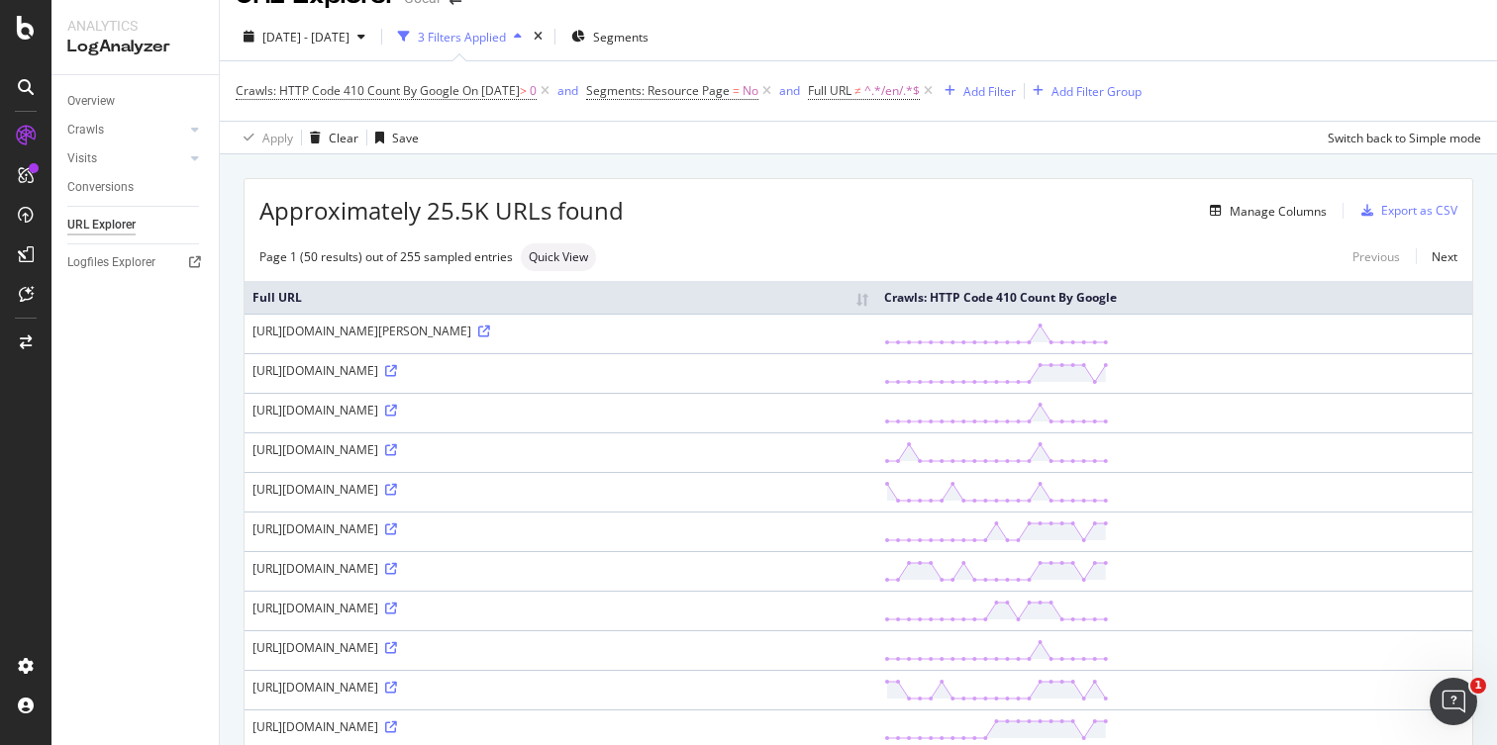
scroll to position [34, 0]
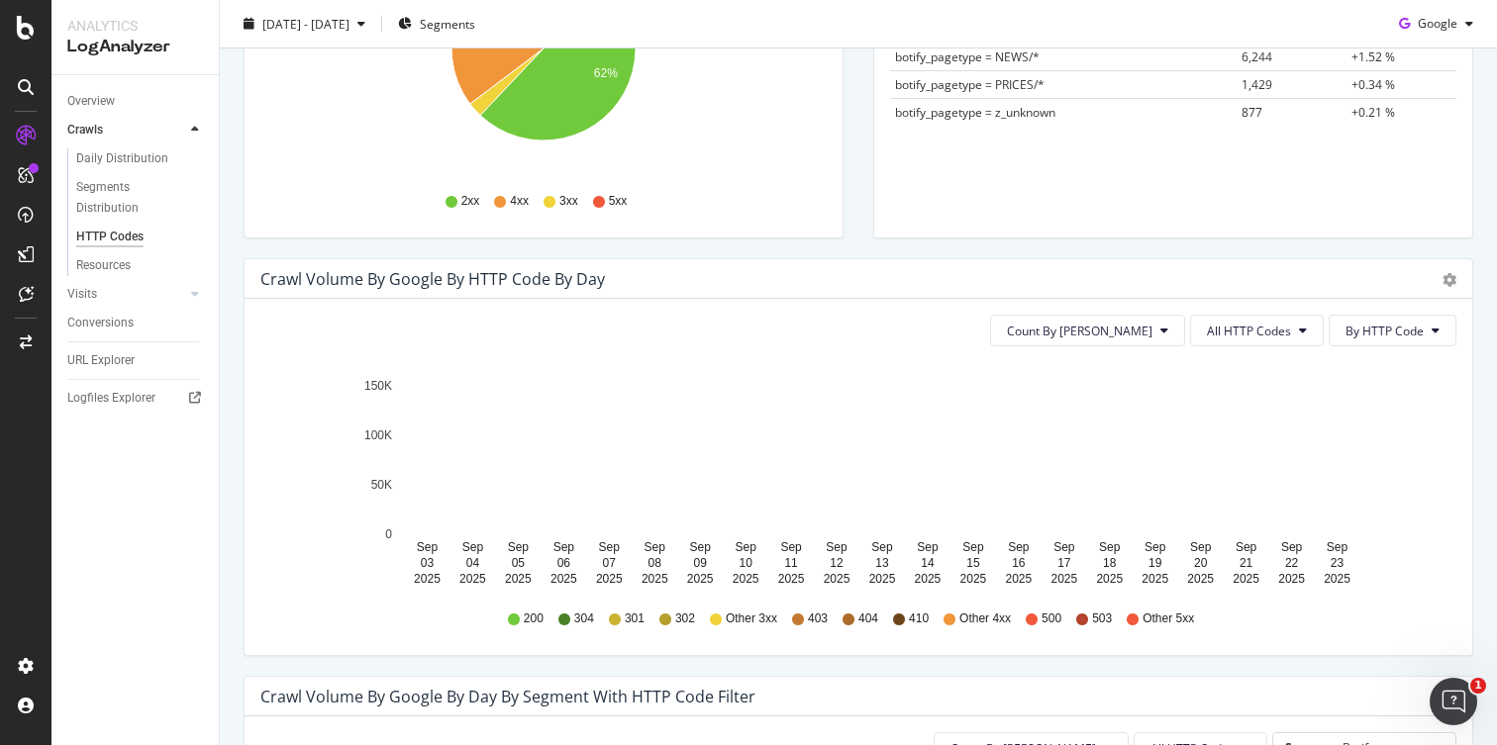
scroll to position [436, 0]
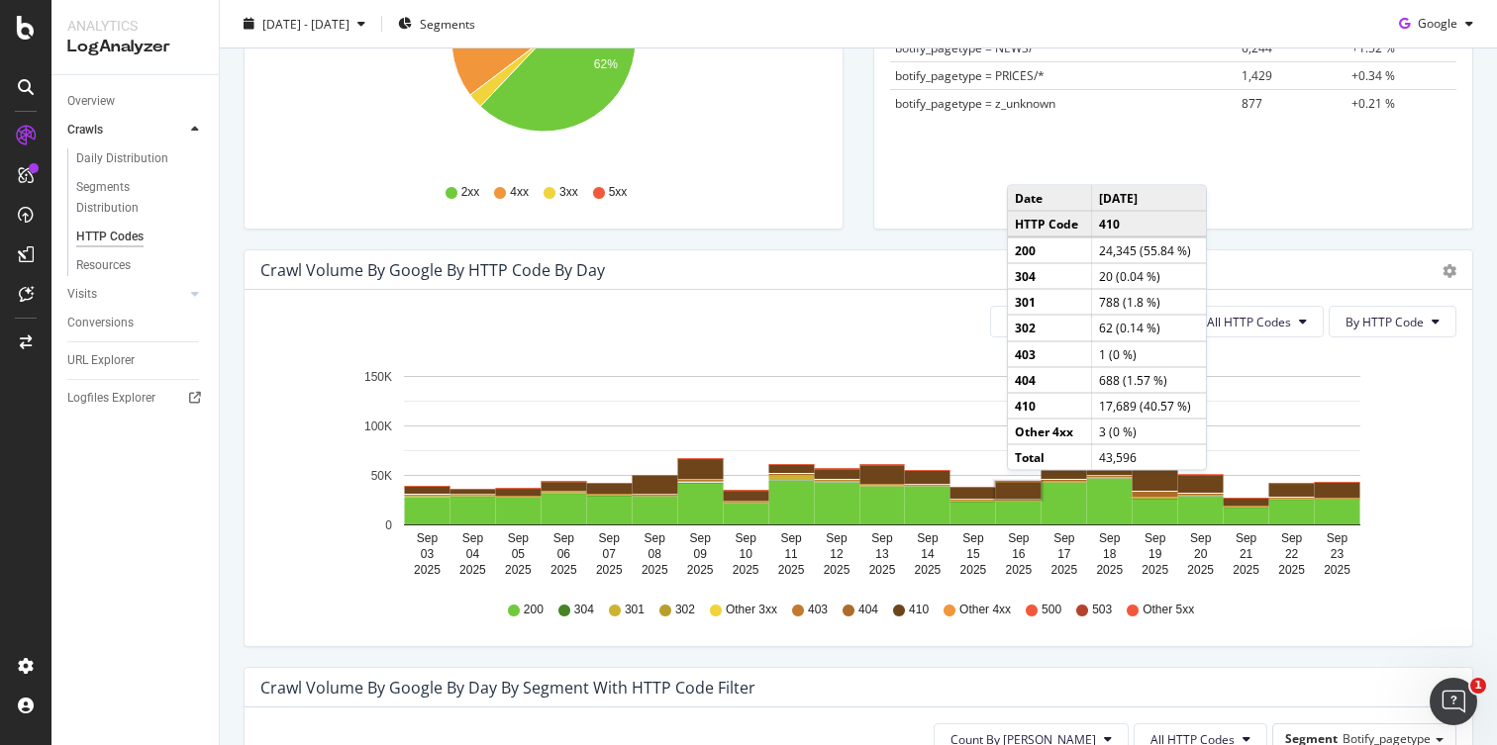
click at [1026, 491] on rect "A chart." at bounding box center [1019, 490] width 46 height 17
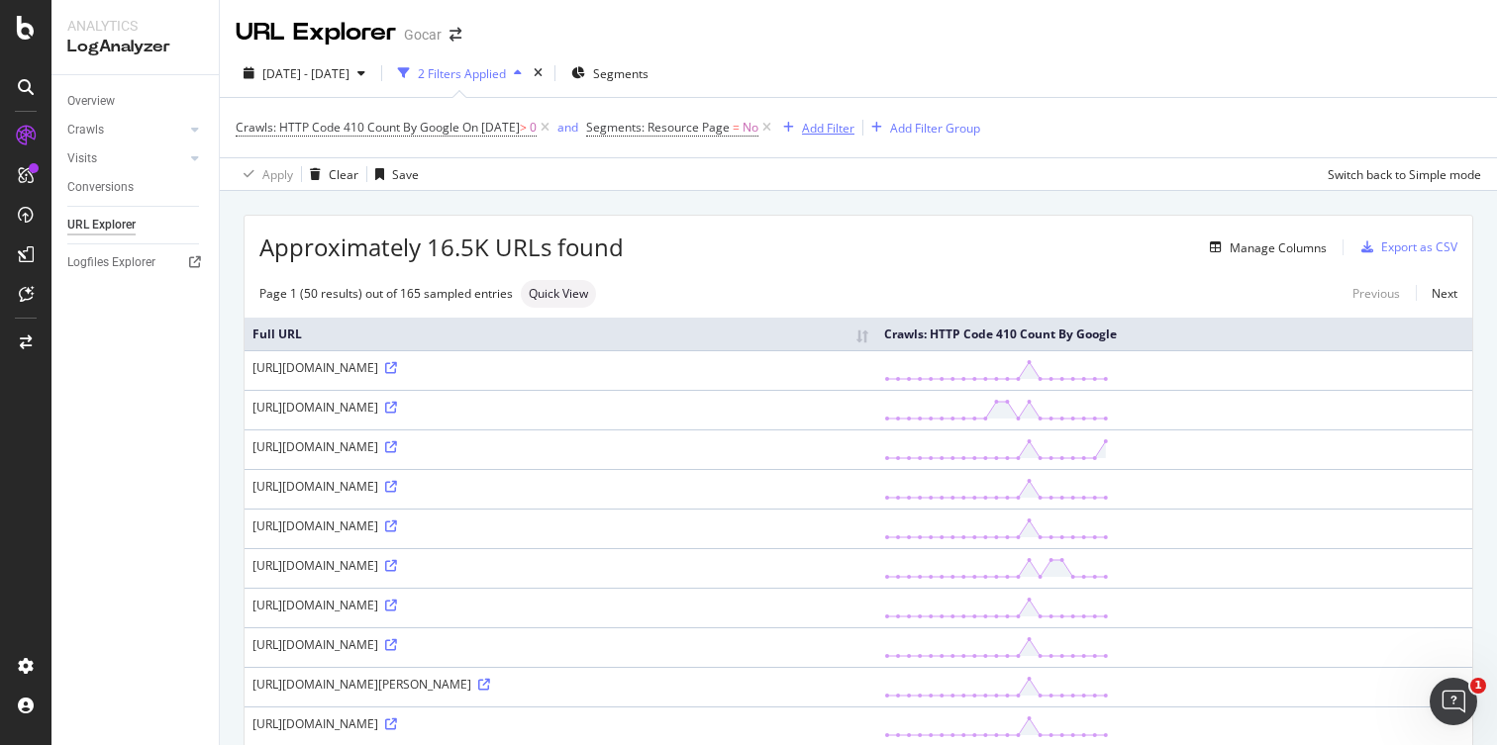
click at [848, 120] on div "Add Filter" at bounding box center [828, 128] width 52 height 17
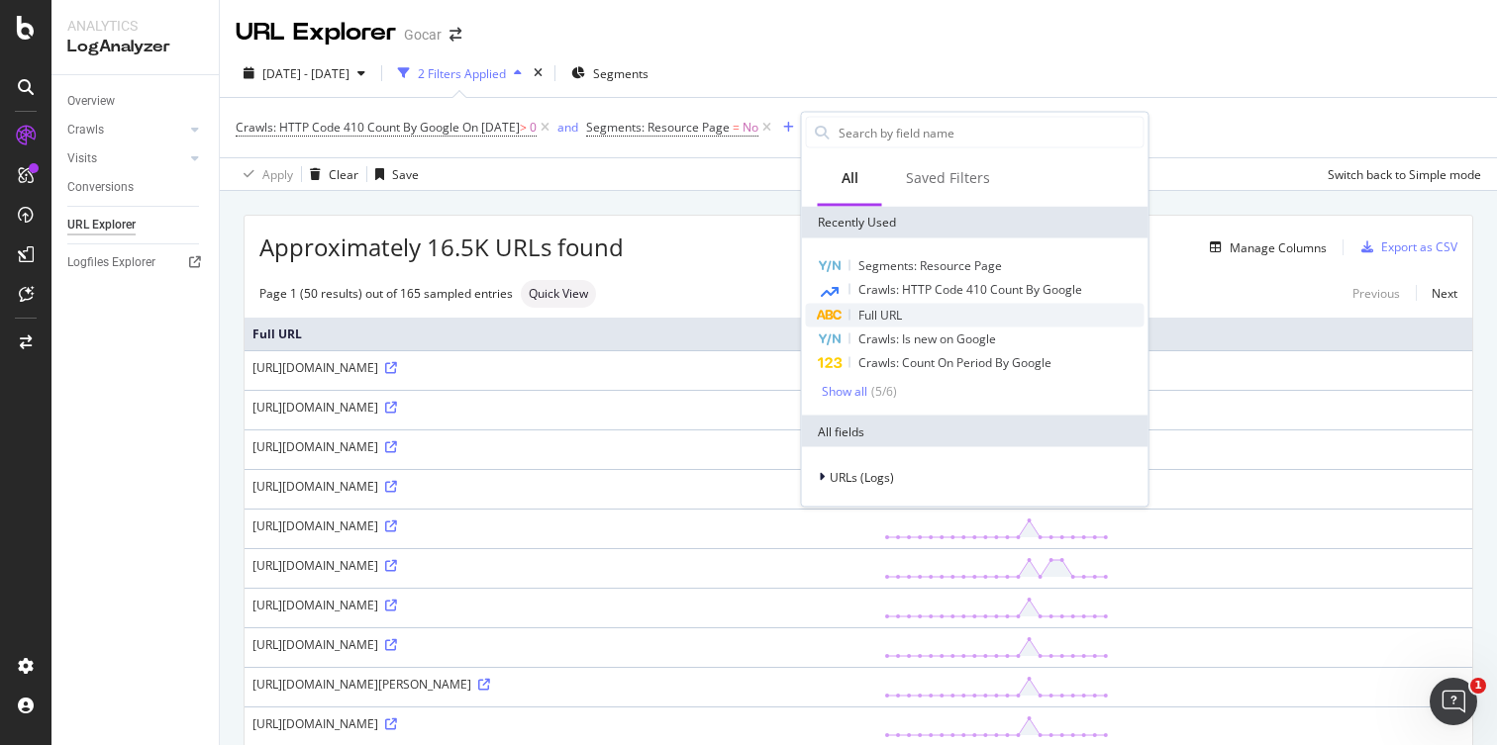
click at [855, 323] on div "Full URL" at bounding box center [975, 316] width 339 height 24
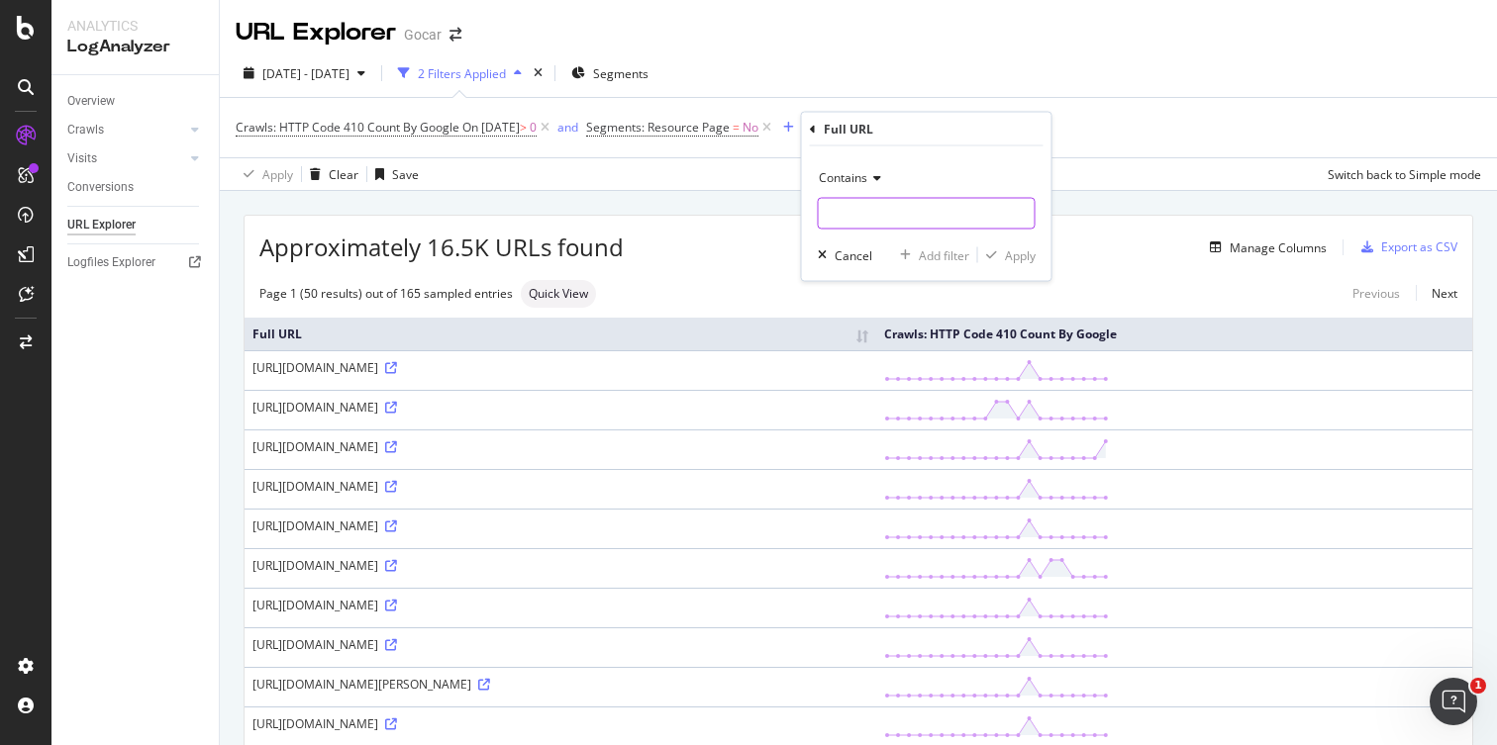
click at [871, 213] on input "text" at bounding box center [927, 214] width 216 height 32
type input "/en/"
click at [939, 252] on div "Add filter" at bounding box center [944, 254] width 50 height 17
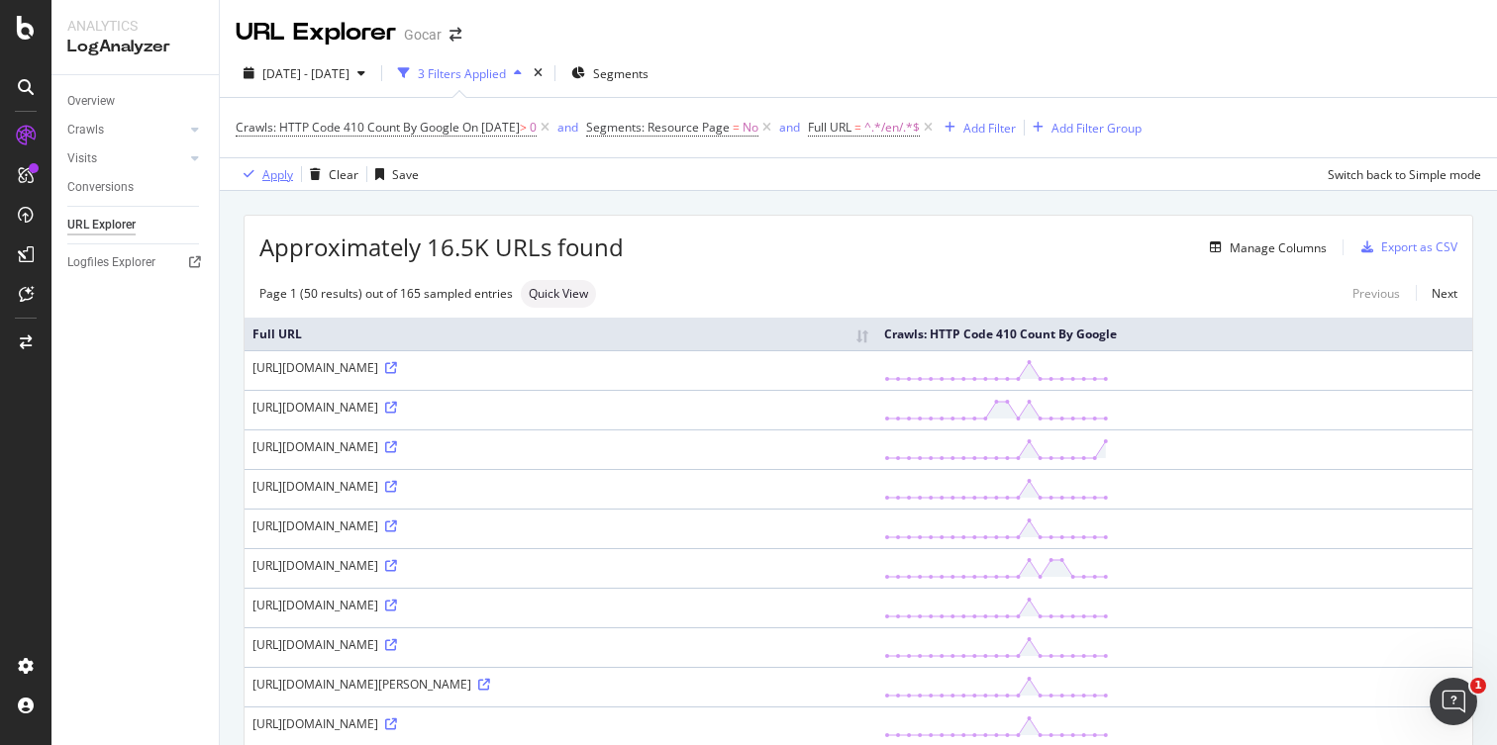
click at [277, 176] on div "Apply" at bounding box center [277, 174] width 31 height 17
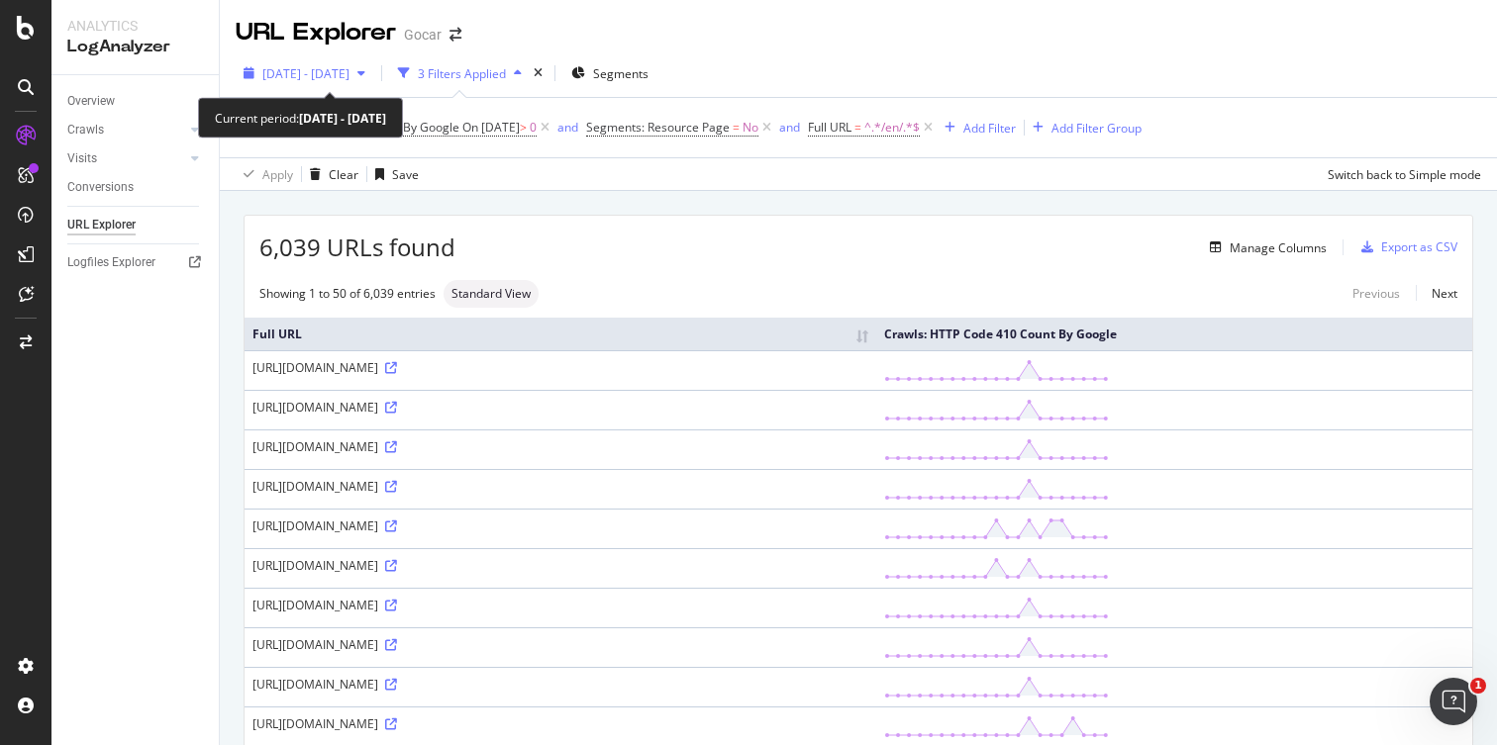
click at [349, 71] on span "[DATE] - [DATE]" at bounding box center [305, 73] width 87 height 17
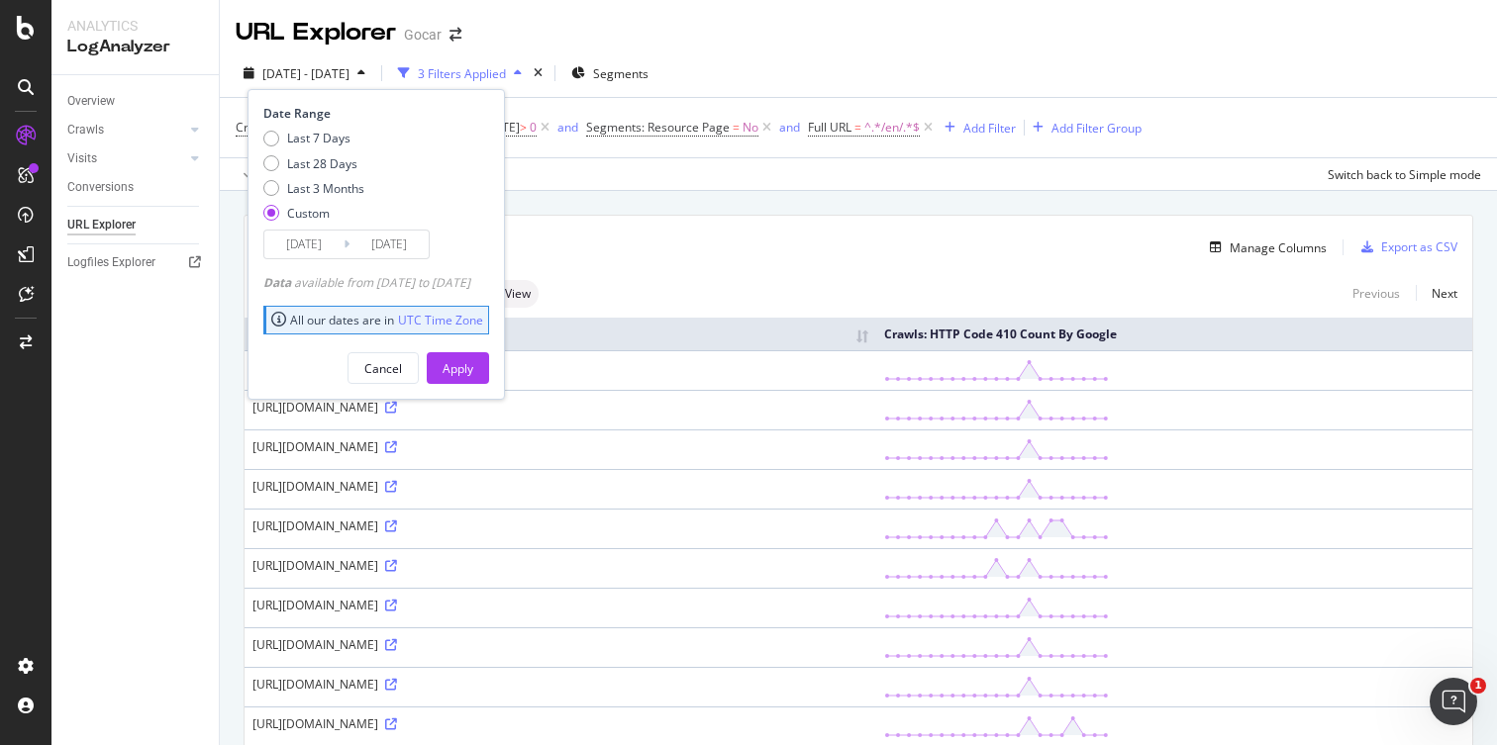
click at [402, 257] on input "[DATE]" at bounding box center [388, 245] width 79 height 28
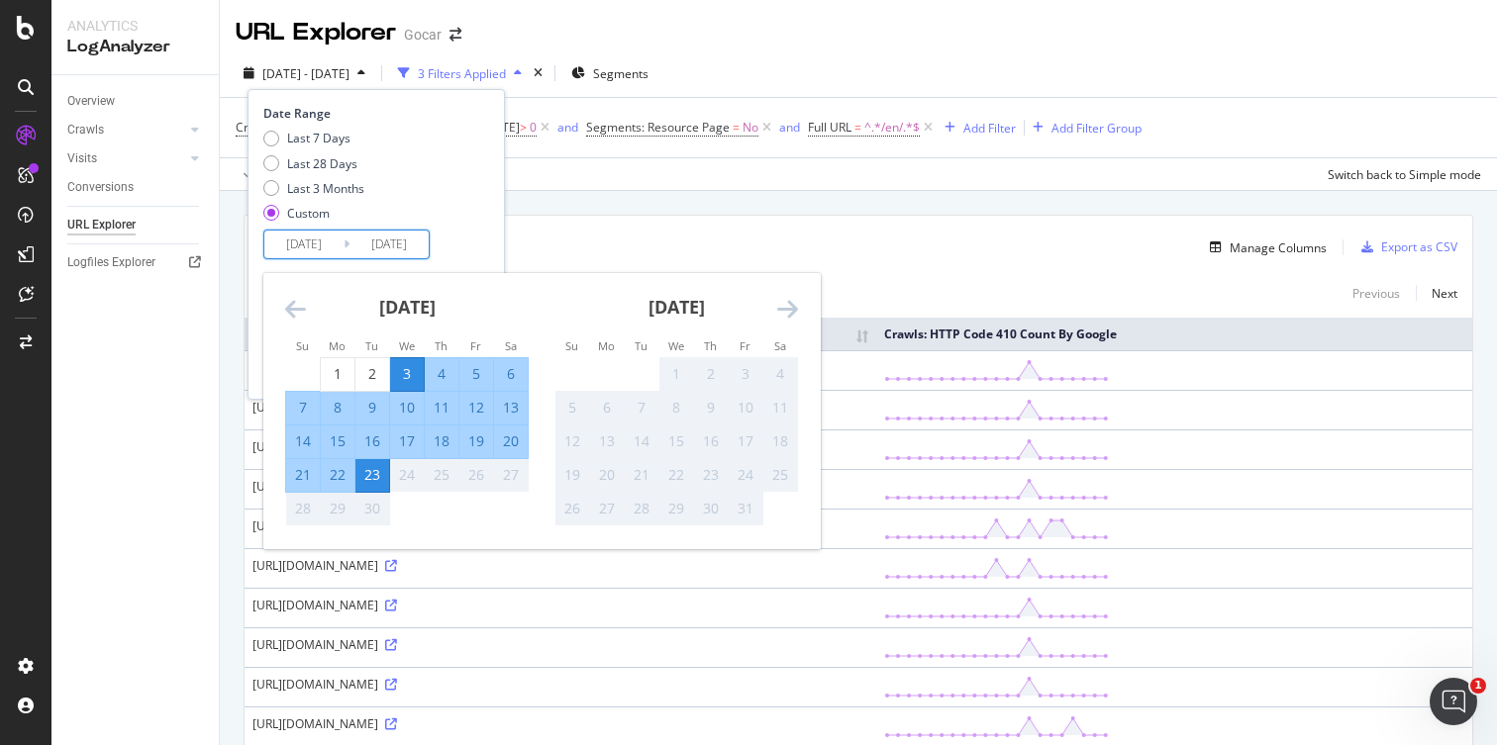
click at [380, 408] on div "9" at bounding box center [372, 408] width 34 height 20
type input "[DATE]"
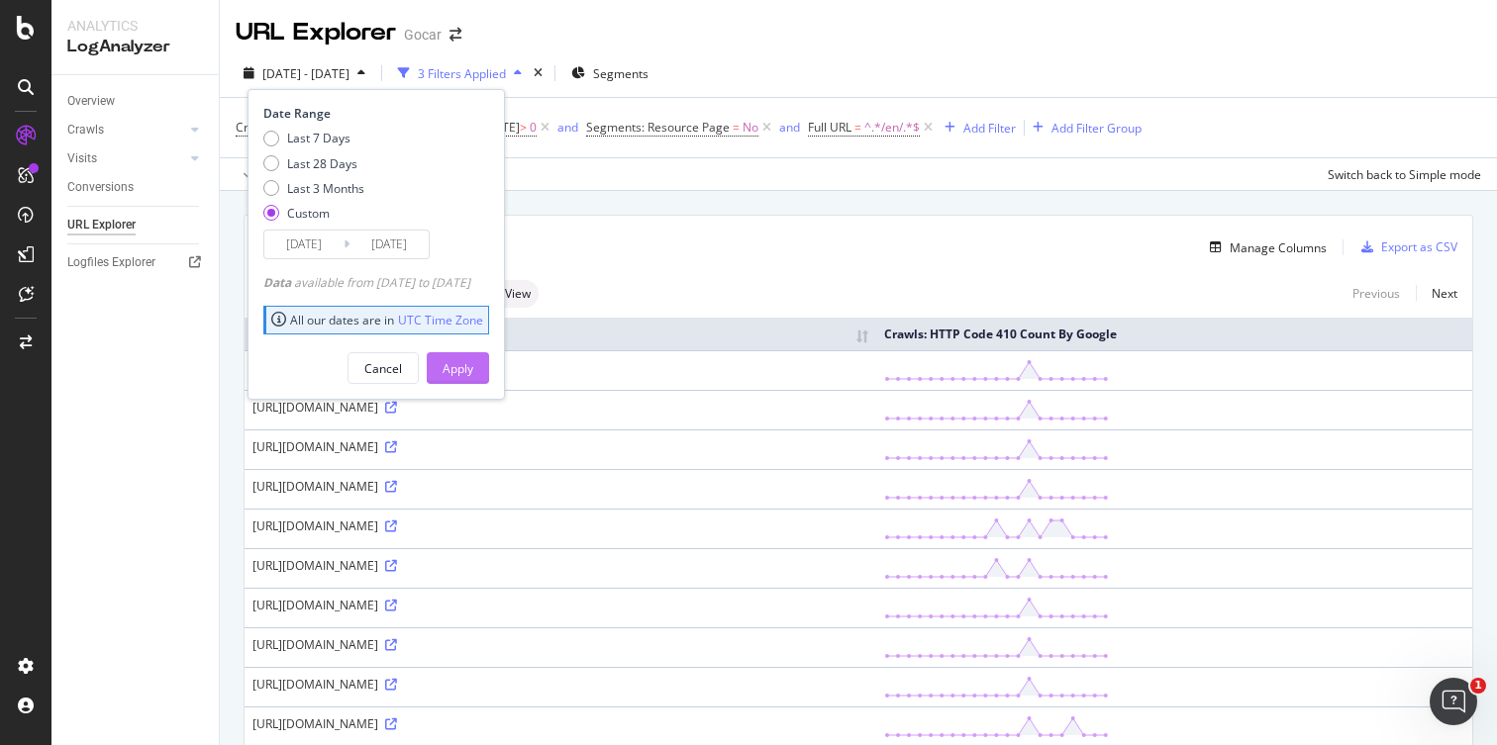
click at [473, 379] on div "Apply" at bounding box center [457, 368] width 31 height 30
